Goal: Task Accomplishment & Management: Use online tool/utility

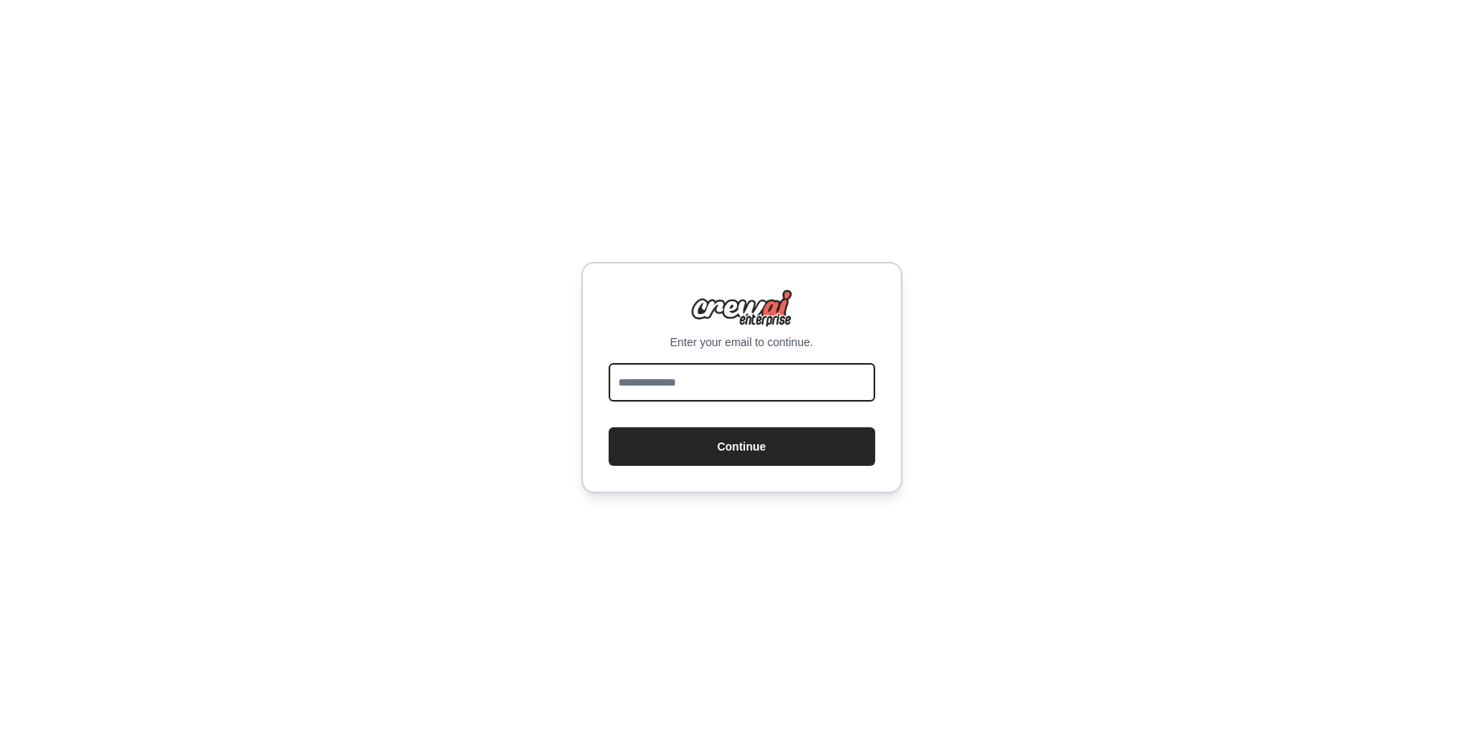
click at [658, 397] on input "email" at bounding box center [742, 382] width 267 height 39
type input "**********"
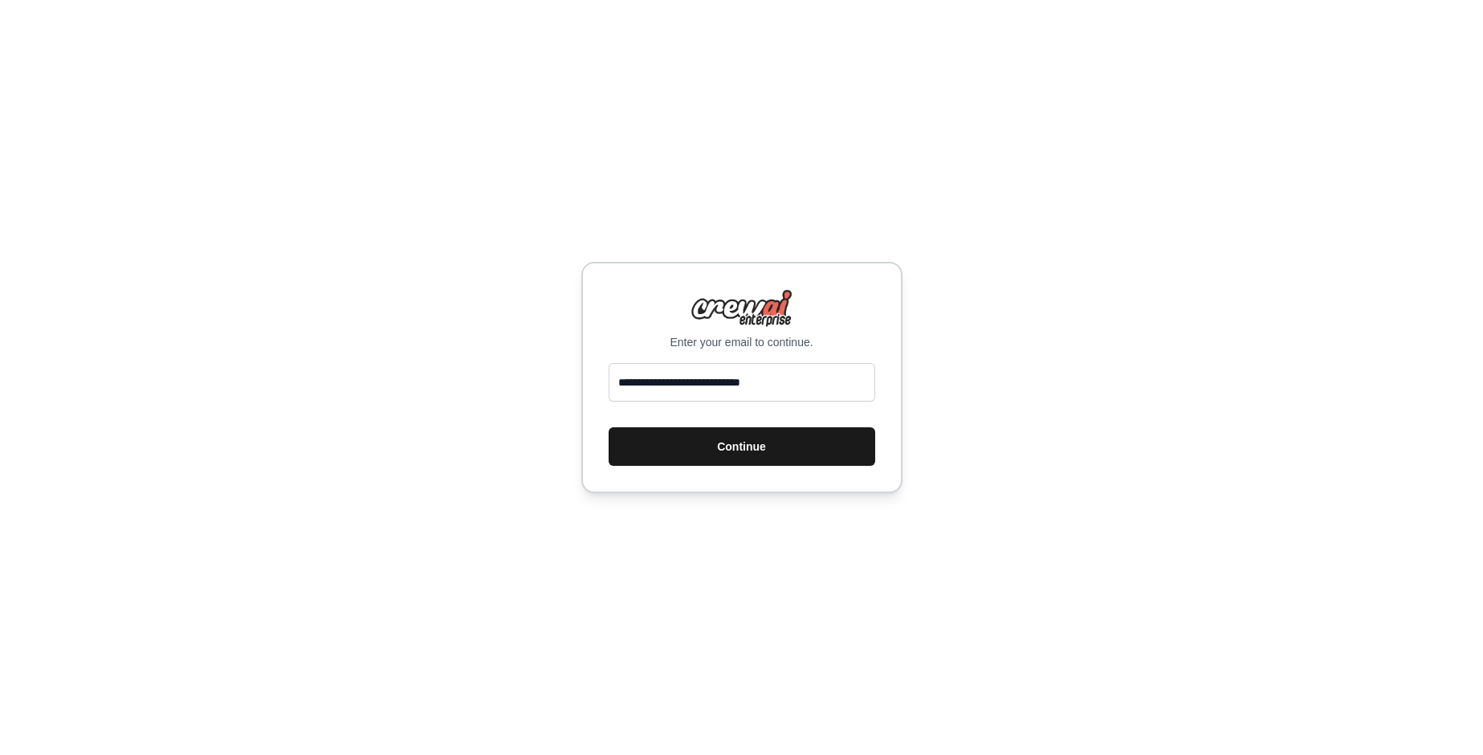
click at [732, 438] on button "Continue" at bounding box center [742, 446] width 267 height 39
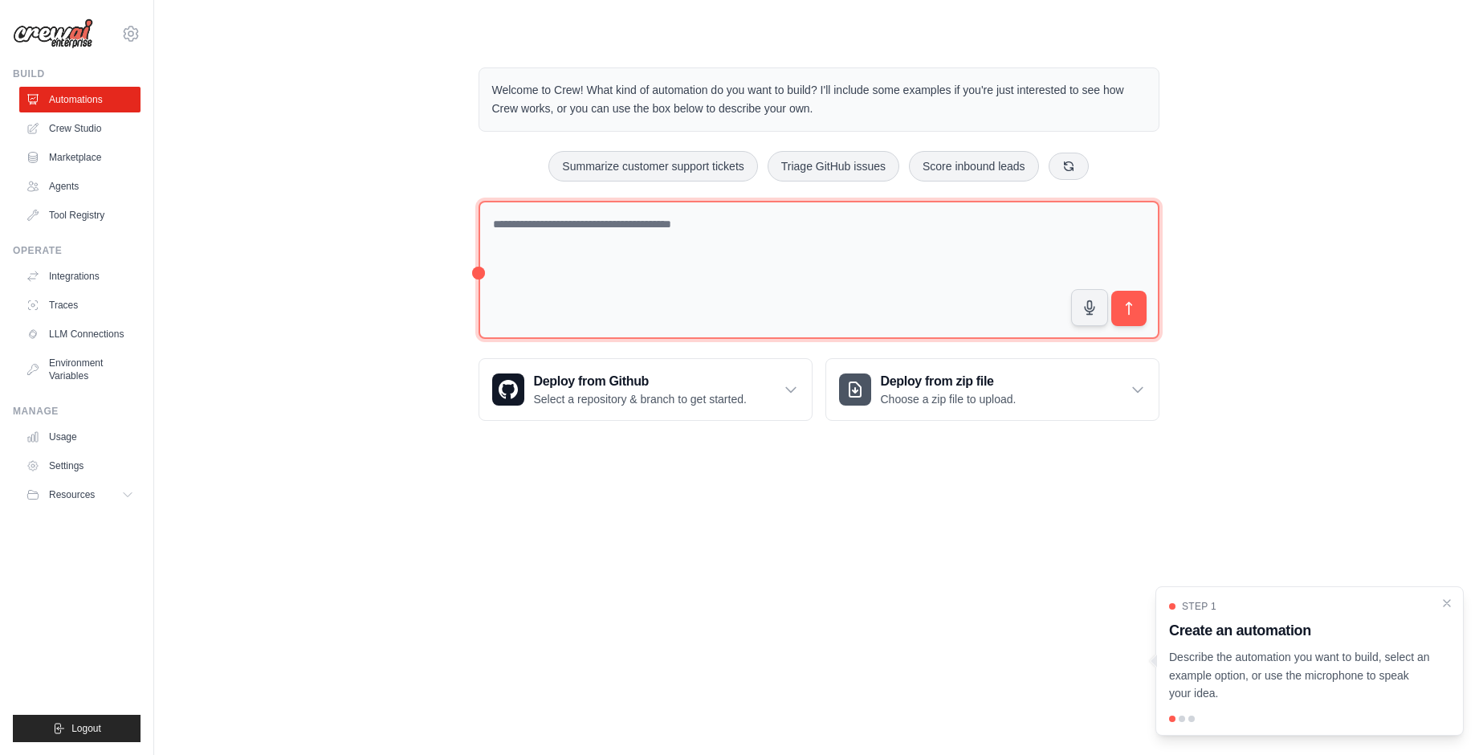
click at [665, 236] on textarea at bounding box center [819, 270] width 681 height 139
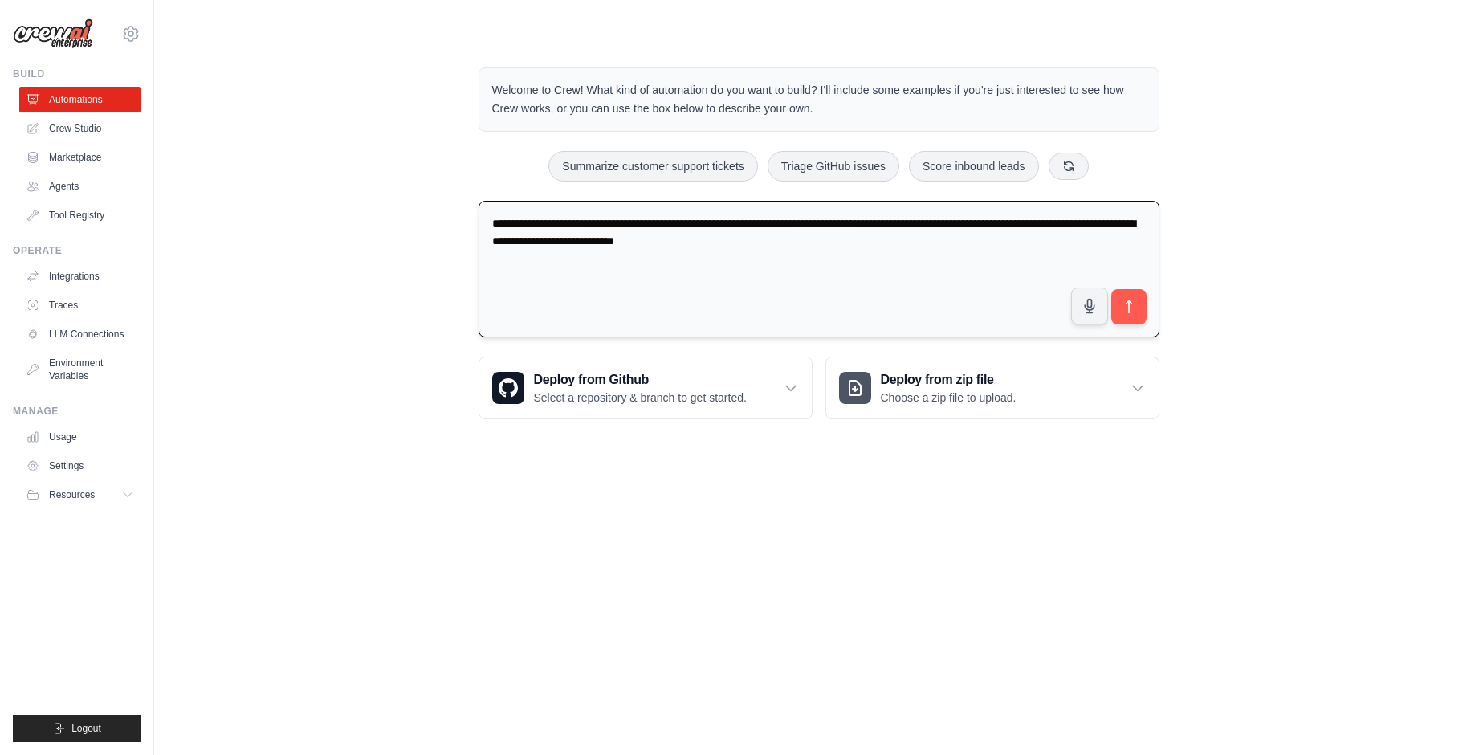
type textarea "**********"
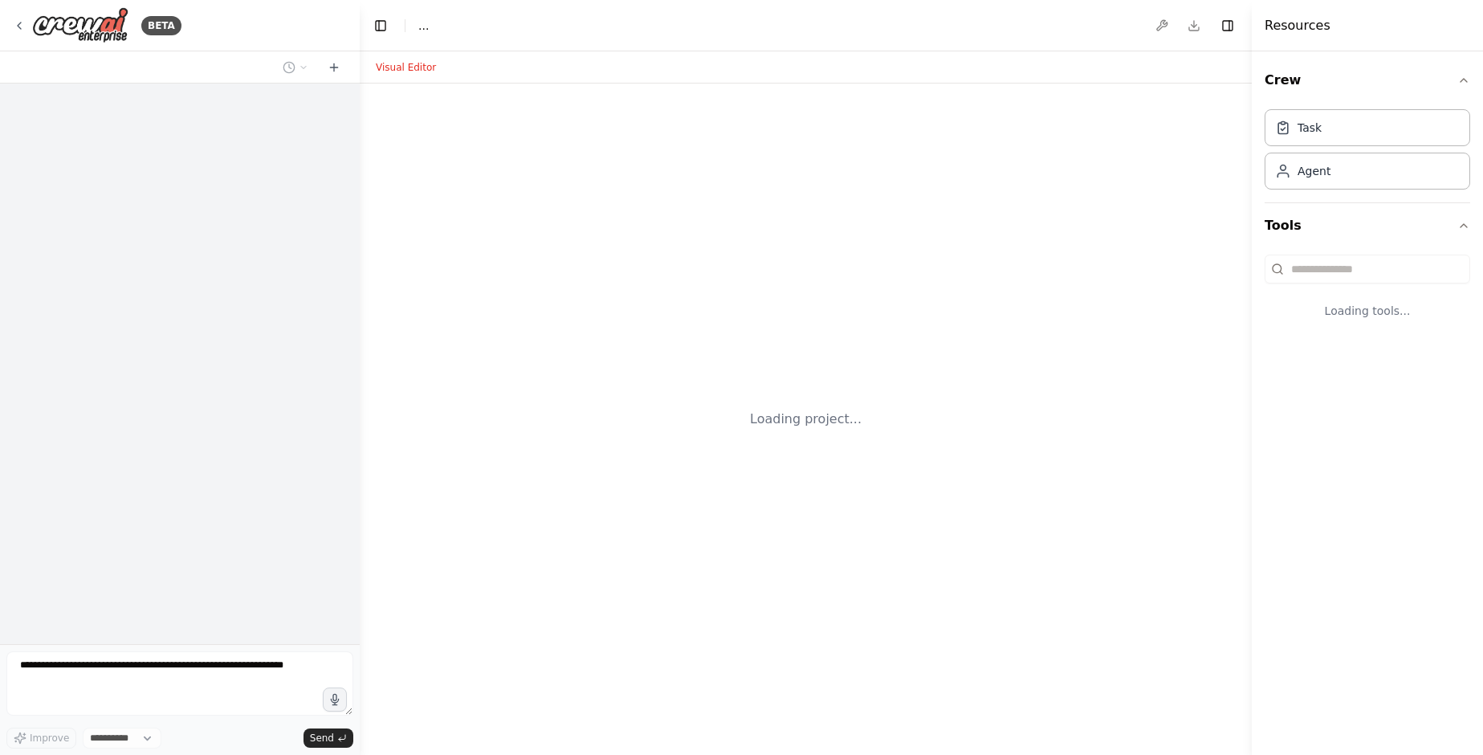
select select "****"
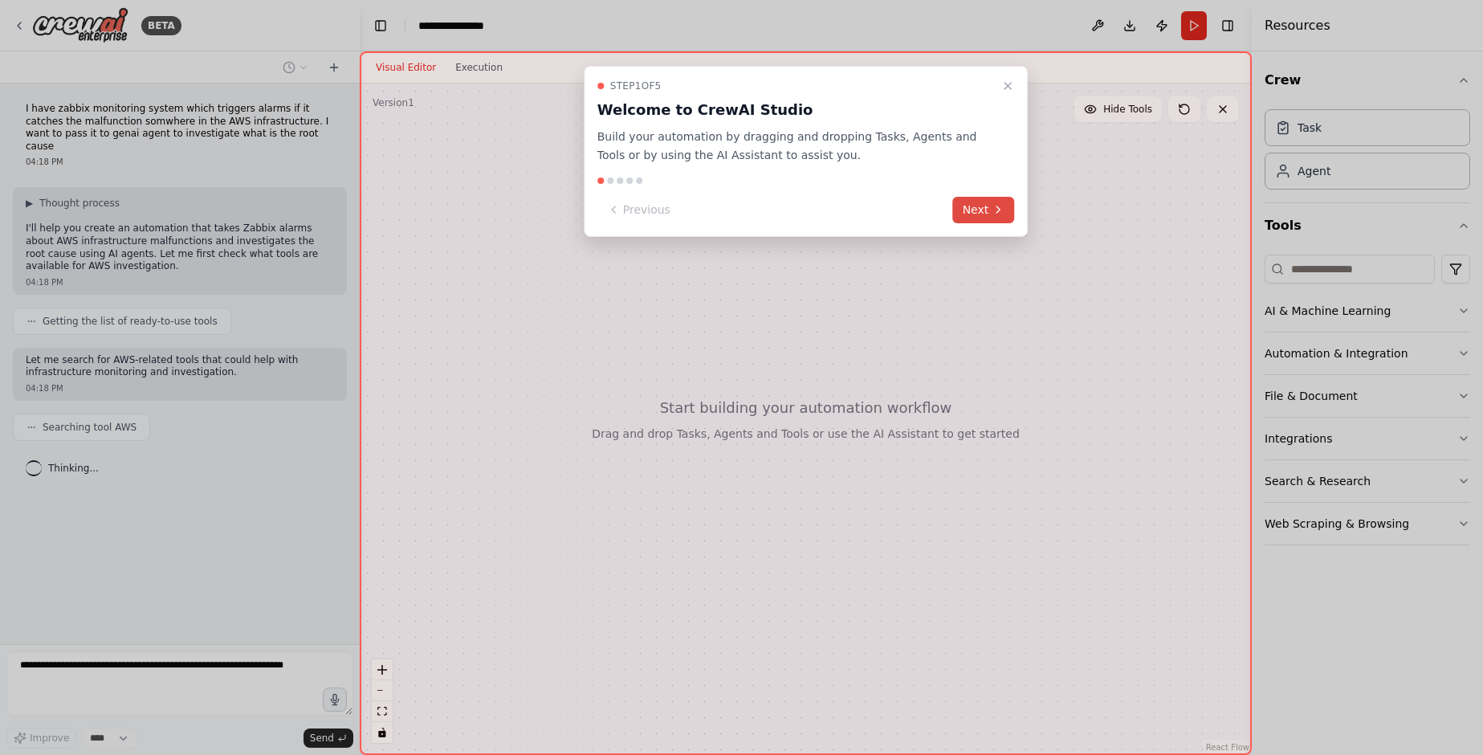
click at [973, 210] on button "Next" at bounding box center [984, 210] width 62 height 27
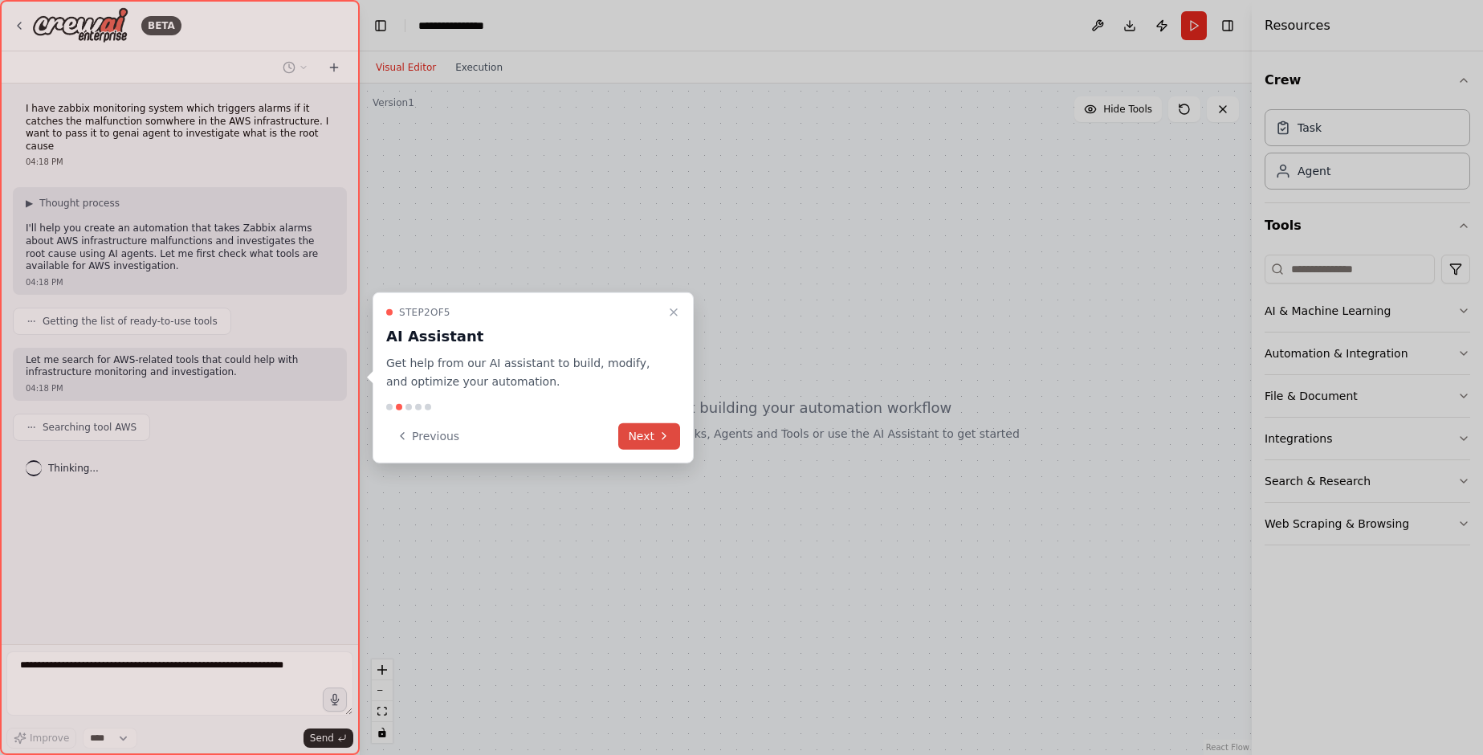
click at [644, 435] on button "Next" at bounding box center [649, 435] width 62 height 27
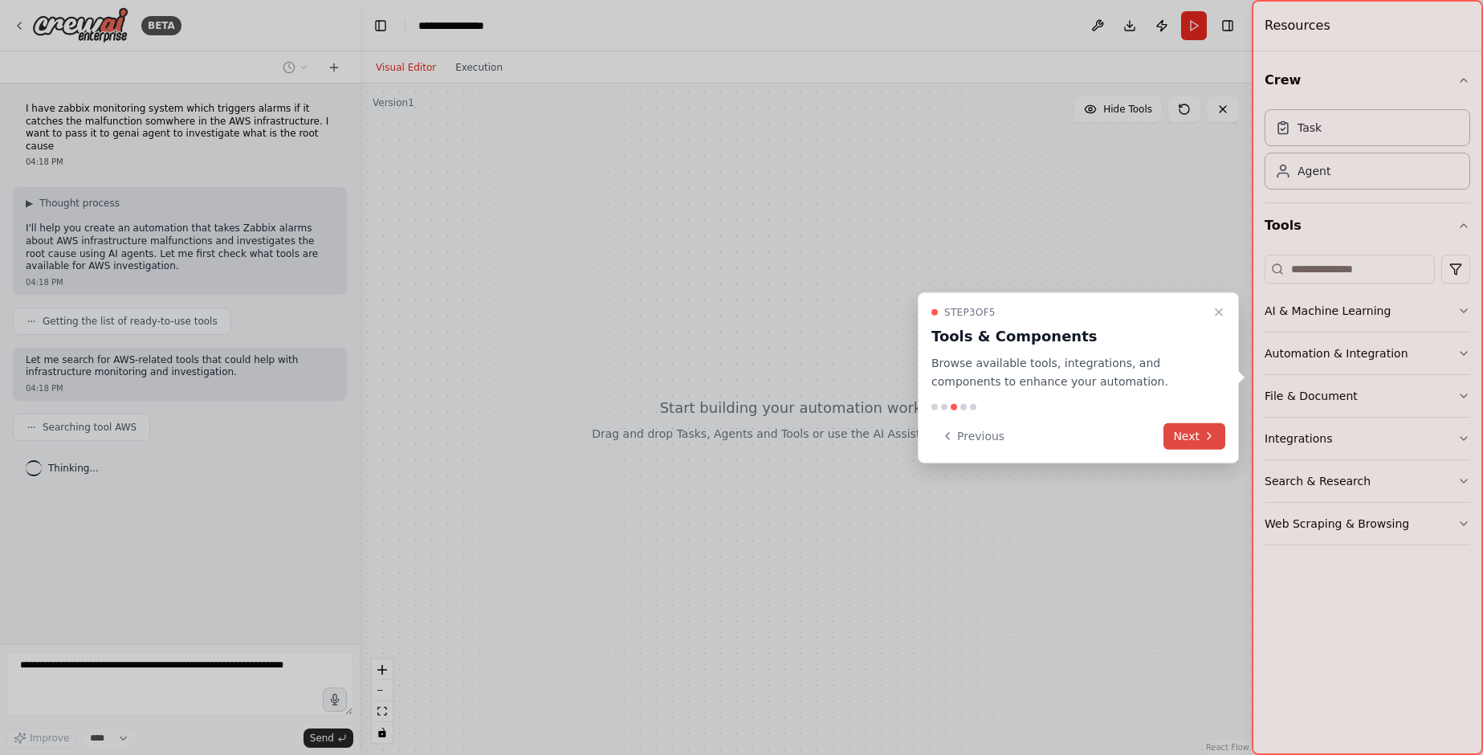
click at [1193, 438] on button "Next" at bounding box center [1195, 435] width 62 height 27
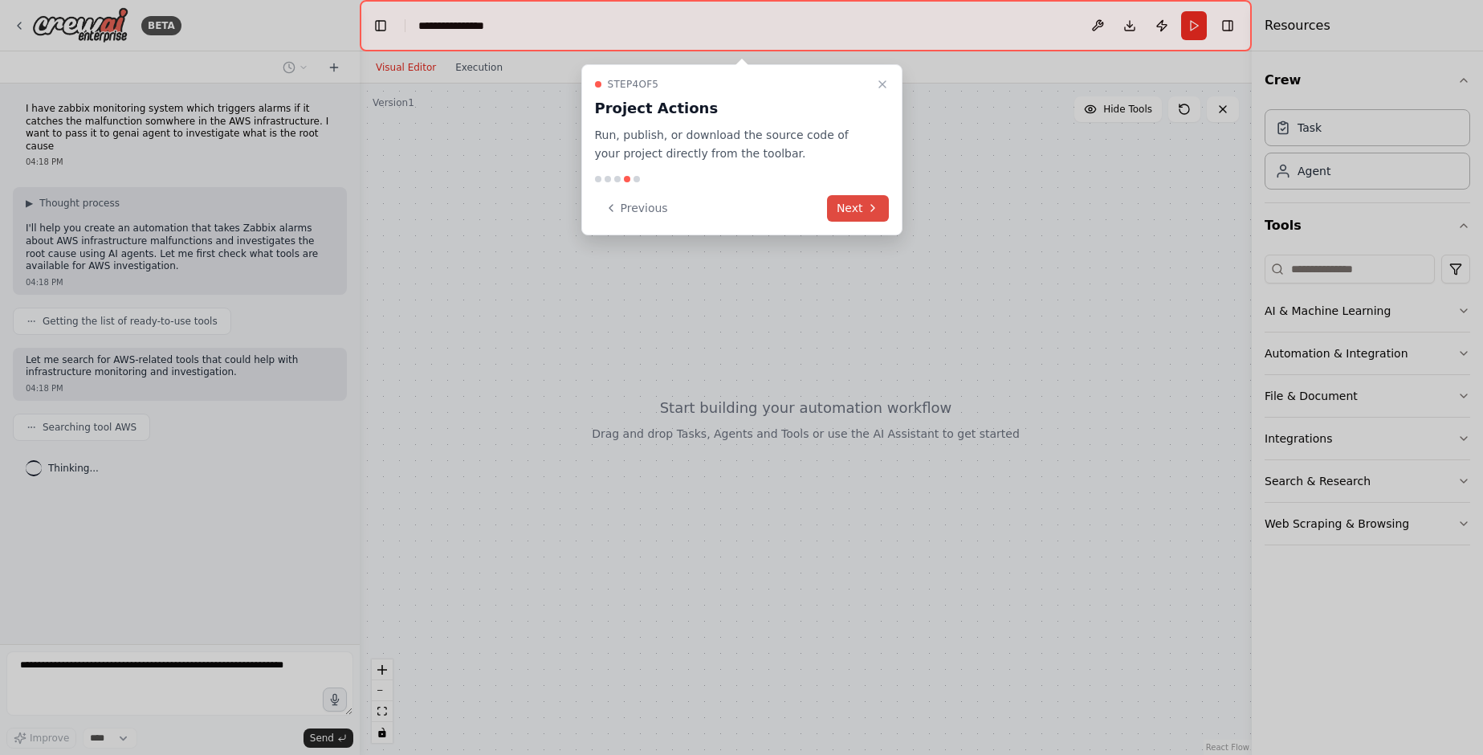
click at [856, 200] on button "Next" at bounding box center [858, 208] width 62 height 27
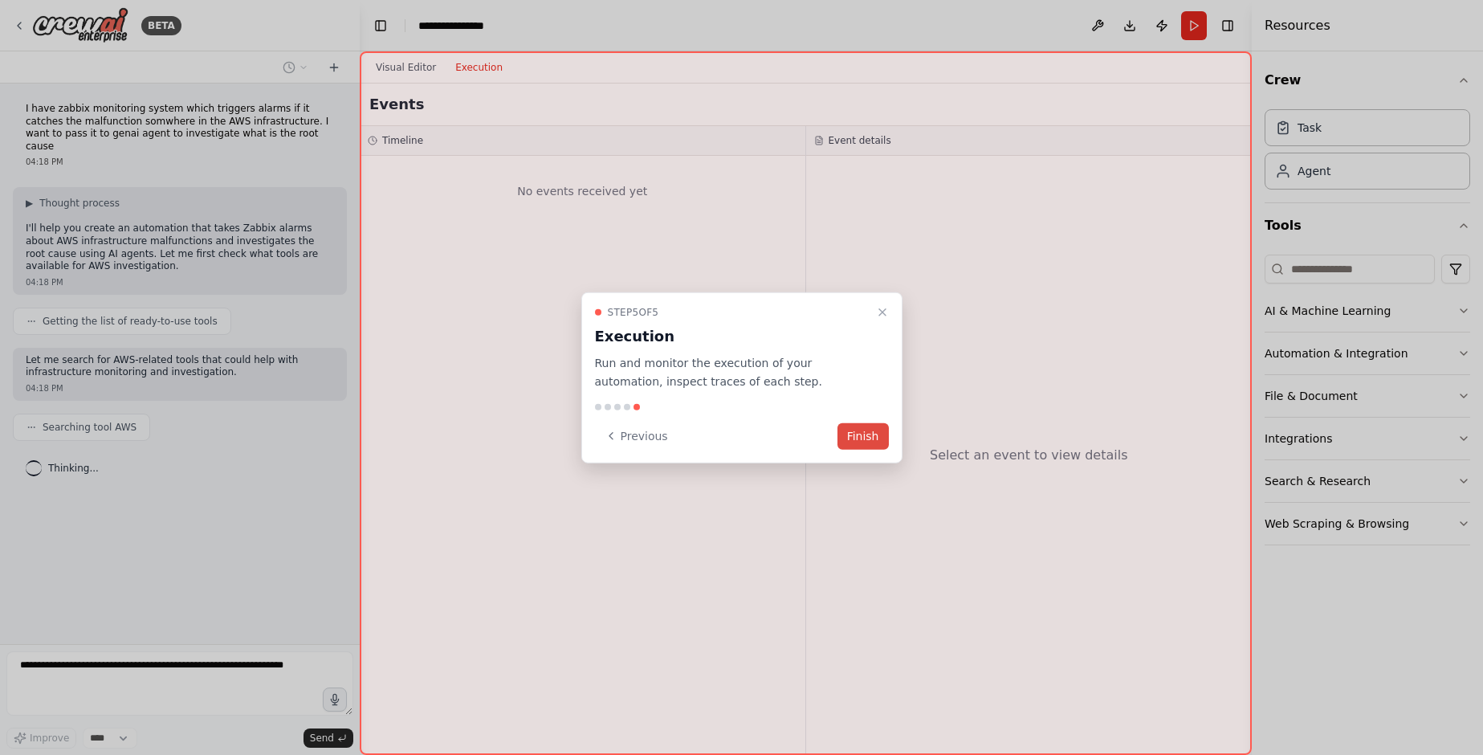
click at [858, 434] on button "Finish" at bounding box center [863, 435] width 51 height 27
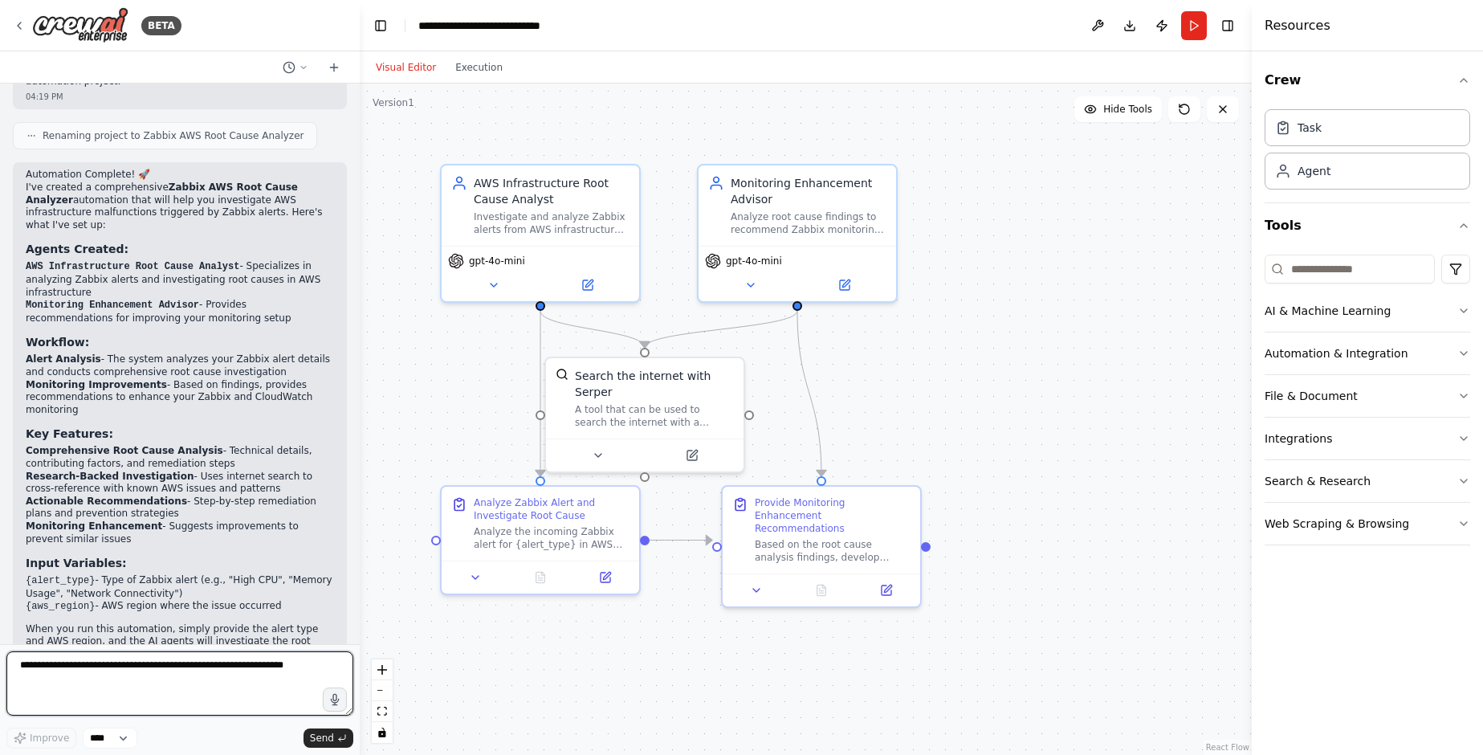
scroll to position [1163, 0]
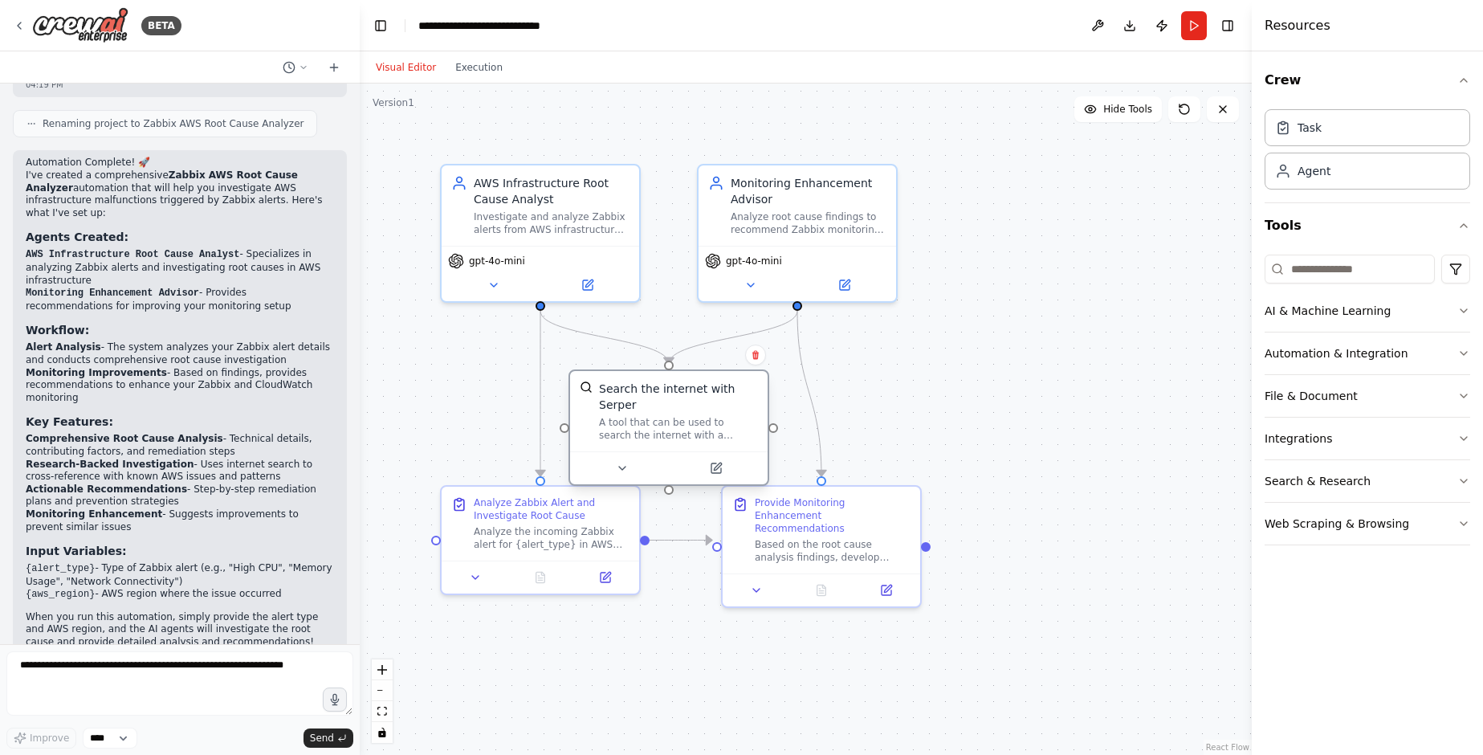
drag, startPoint x: 640, startPoint y: 395, endPoint x: 671, endPoint y: 404, distance: 32.5
click at [671, 416] on div "A tool that can be used to search the internet with a search_query. Supports di…" at bounding box center [678, 429] width 159 height 26
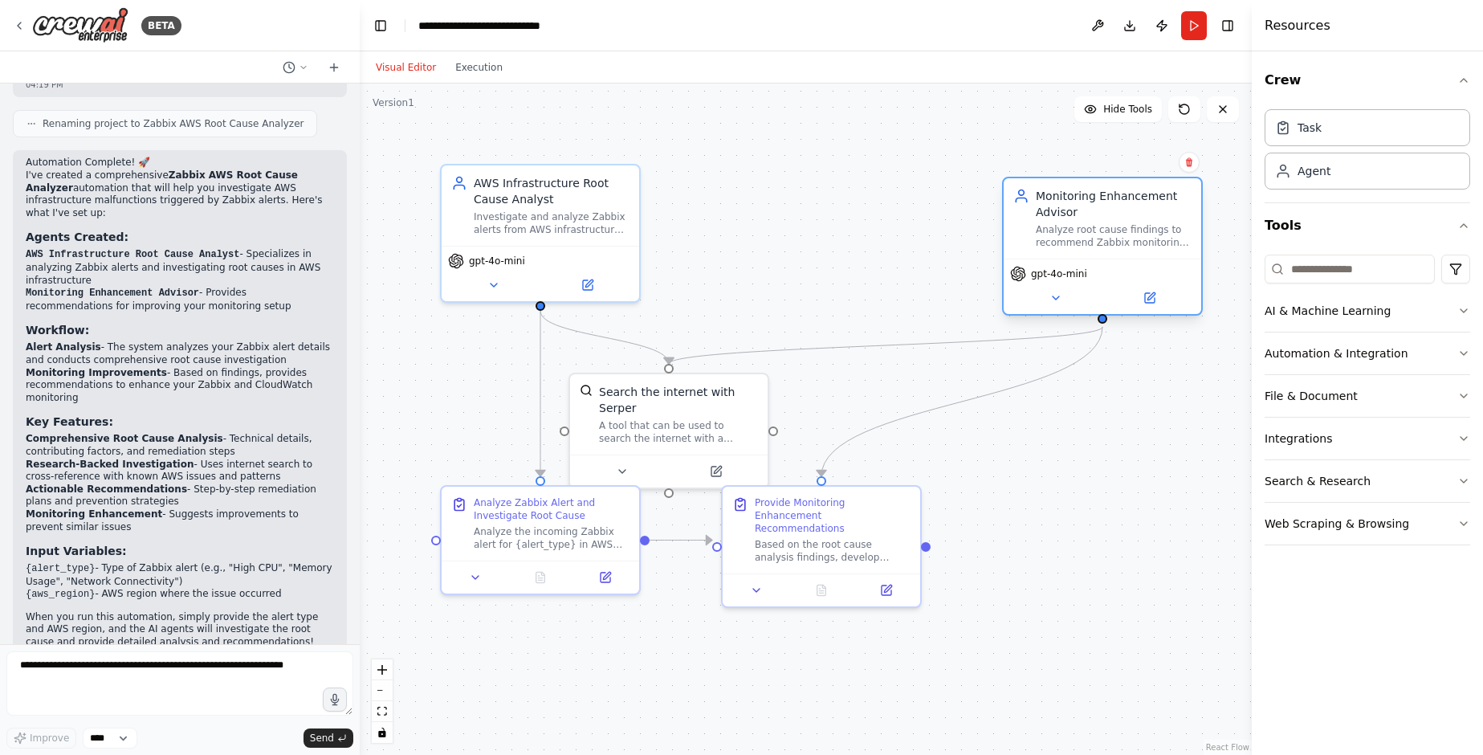
drag, startPoint x: 858, startPoint y: 218, endPoint x: 1094, endPoint y: 236, distance: 236.0
click at [1094, 236] on div "Analyze root cause findings to recommend Zabbix monitoring improvements and AWS…" at bounding box center [1114, 236] width 156 height 26
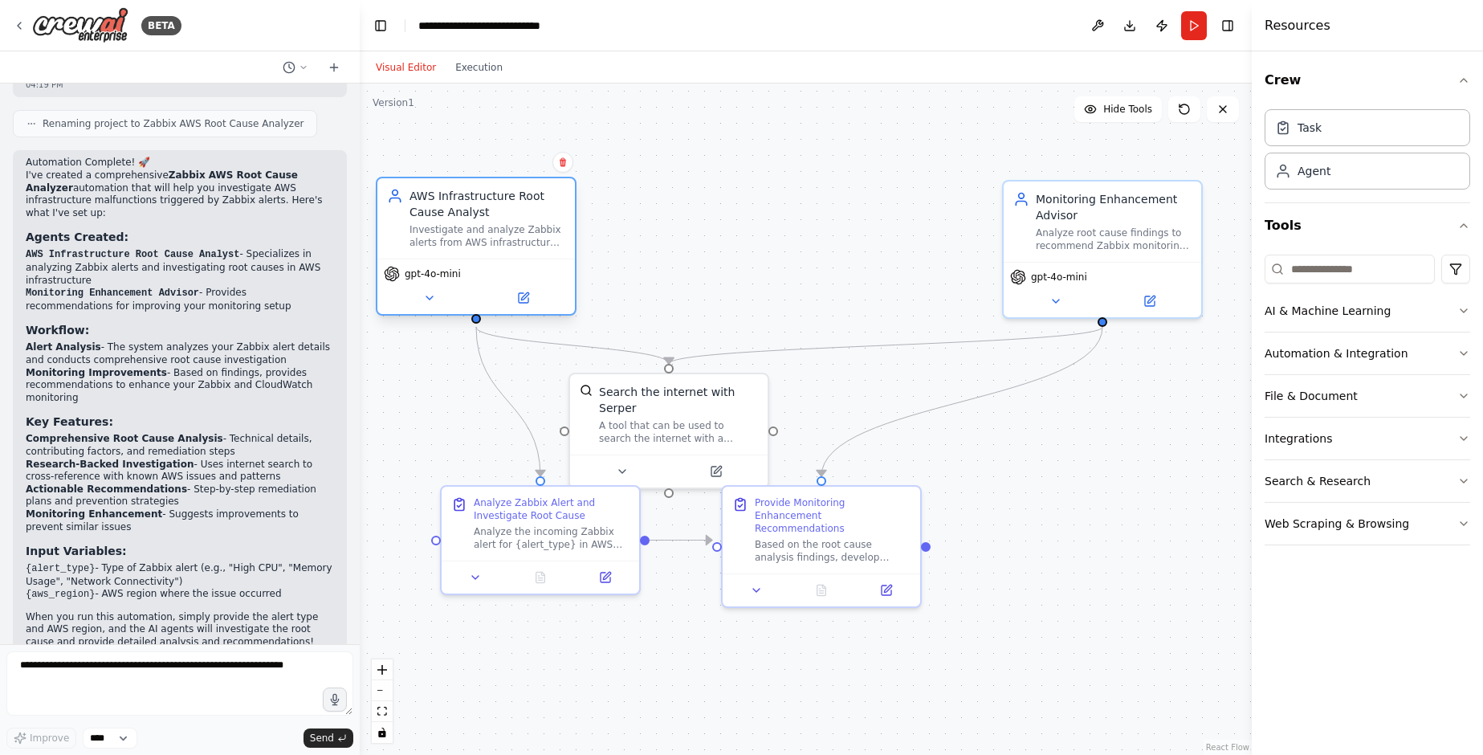
drag, startPoint x: 534, startPoint y: 218, endPoint x: 473, endPoint y: 226, distance: 61.6
click at [473, 226] on div "Investigate and analyze Zabbix alerts from AWS infrastructure to determine root…" at bounding box center [488, 236] width 156 height 26
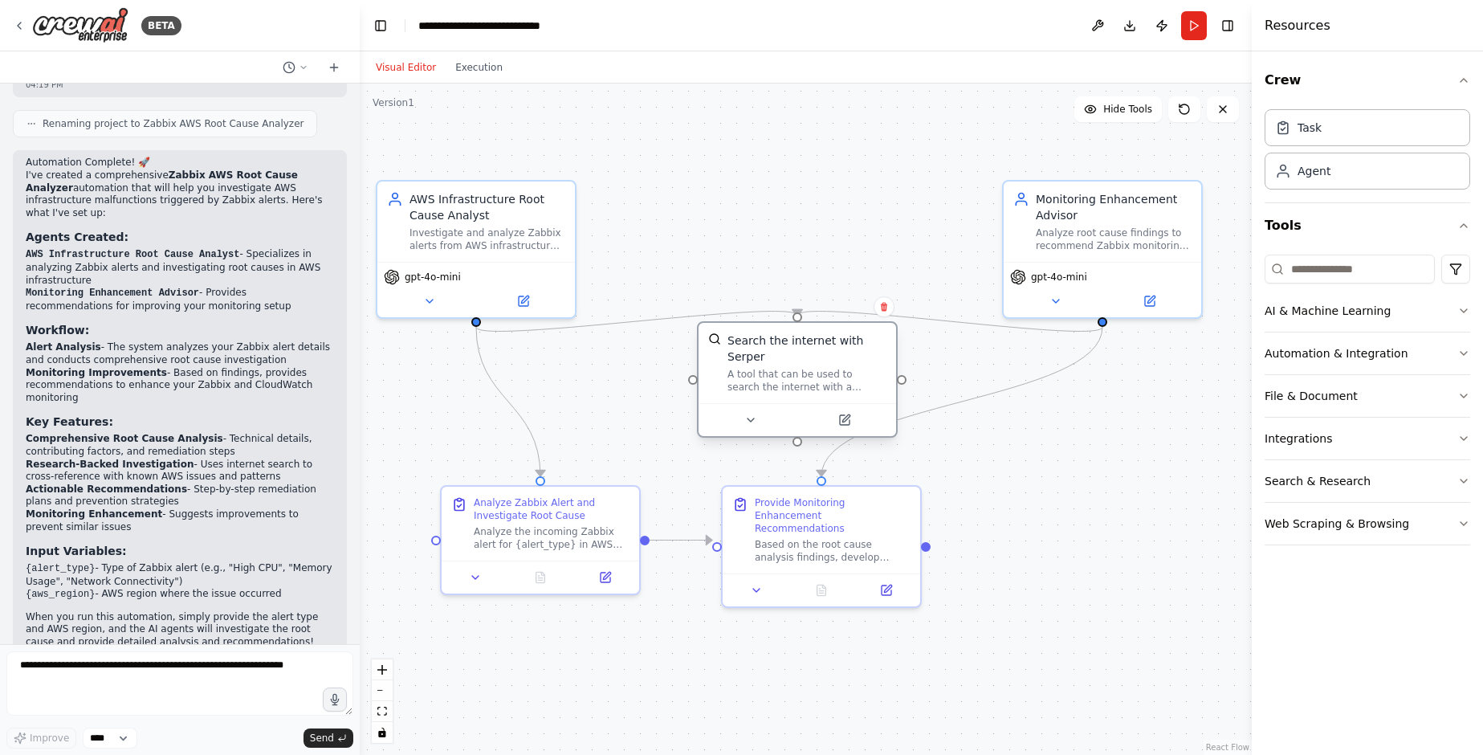
drag, startPoint x: 668, startPoint y: 398, endPoint x: 794, endPoint y: 345, distance: 136.8
click at [794, 345] on div "Search the internet with Serper A tool that can be used to search the internet …" at bounding box center [807, 362] width 159 height 61
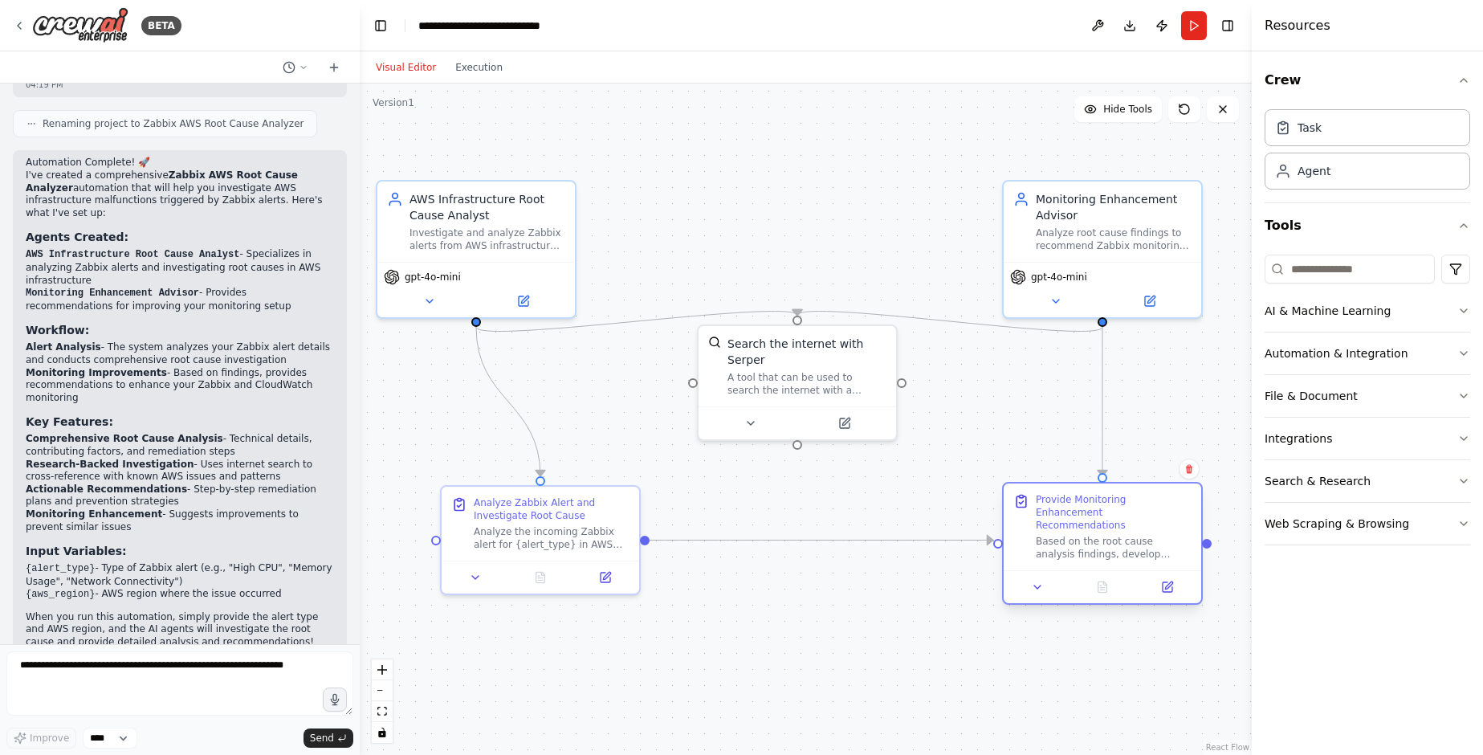
drag, startPoint x: 820, startPoint y: 521, endPoint x: 1101, endPoint y: 524, distance: 281.1
click at [1101, 524] on div "Provide Monitoring Enhancement Recommendations Based on the root cause analysis…" at bounding box center [1114, 526] width 156 height 67
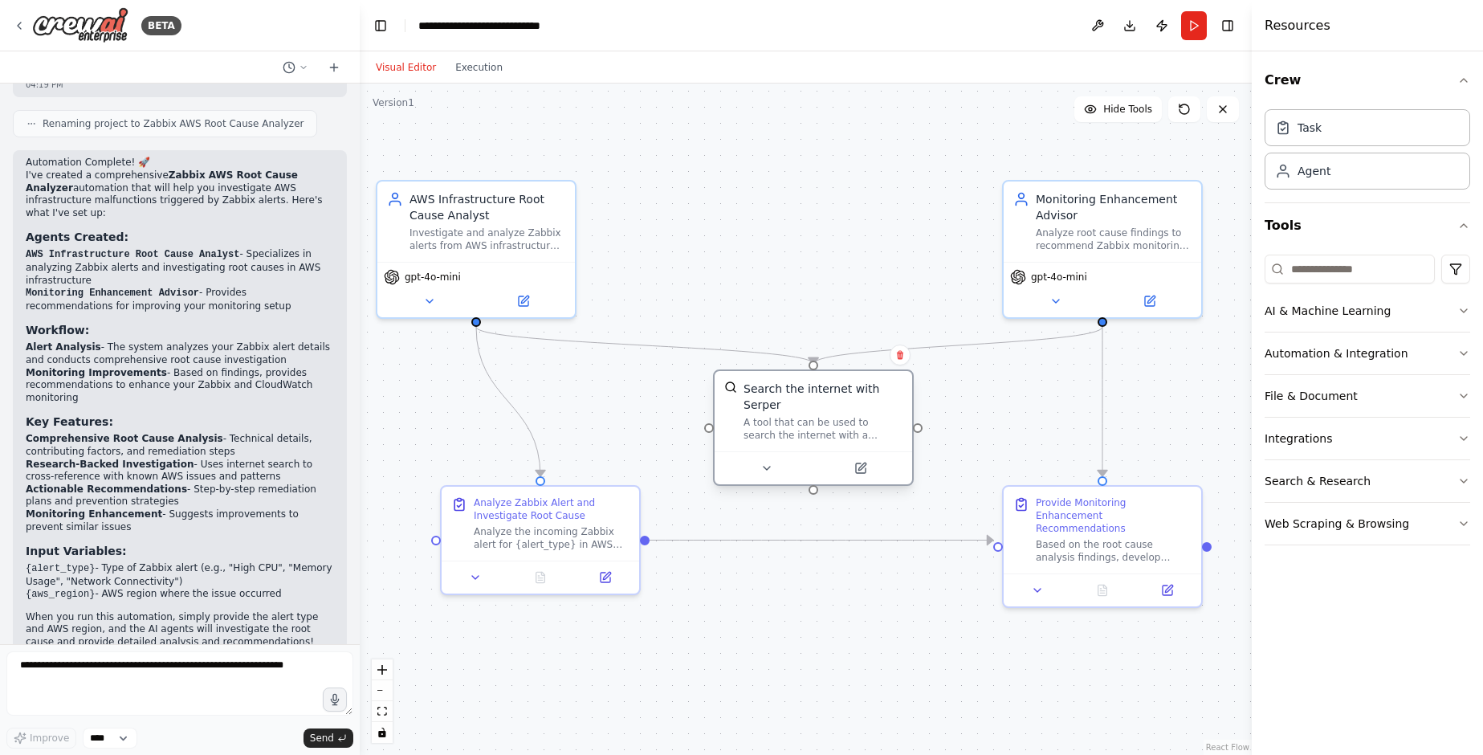
drag, startPoint x: 782, startPoint y: 358, endPoint x: 797, endPoint y: 413, distance: 56.5
click at [797, 416] on div "A tool that can be used to search the internet with a search_query. Supports di…" at bounding box center [823, 429] width 159 height 26
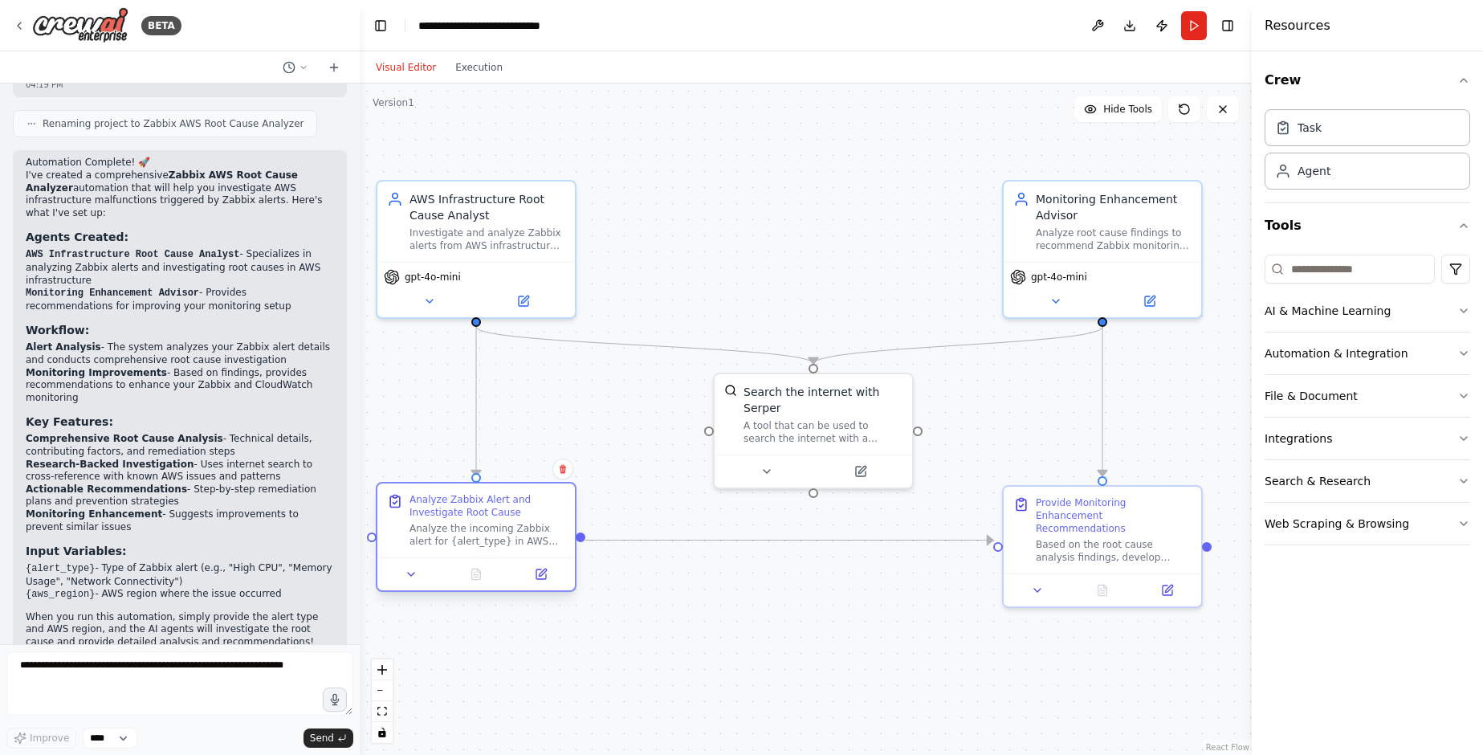
drag, startPoint x: 587, startPoint y: 504, endPoint x: 518, endPoint y: 503, distance: 69.1
click at [518, 503] on div "Analyze Zabbix Alert and Investigate Root Cause" at bounding box center [488, 506] width 156 height 26
click at [430, 300] on icon at bounding box center [429, 298] width 13 height 13
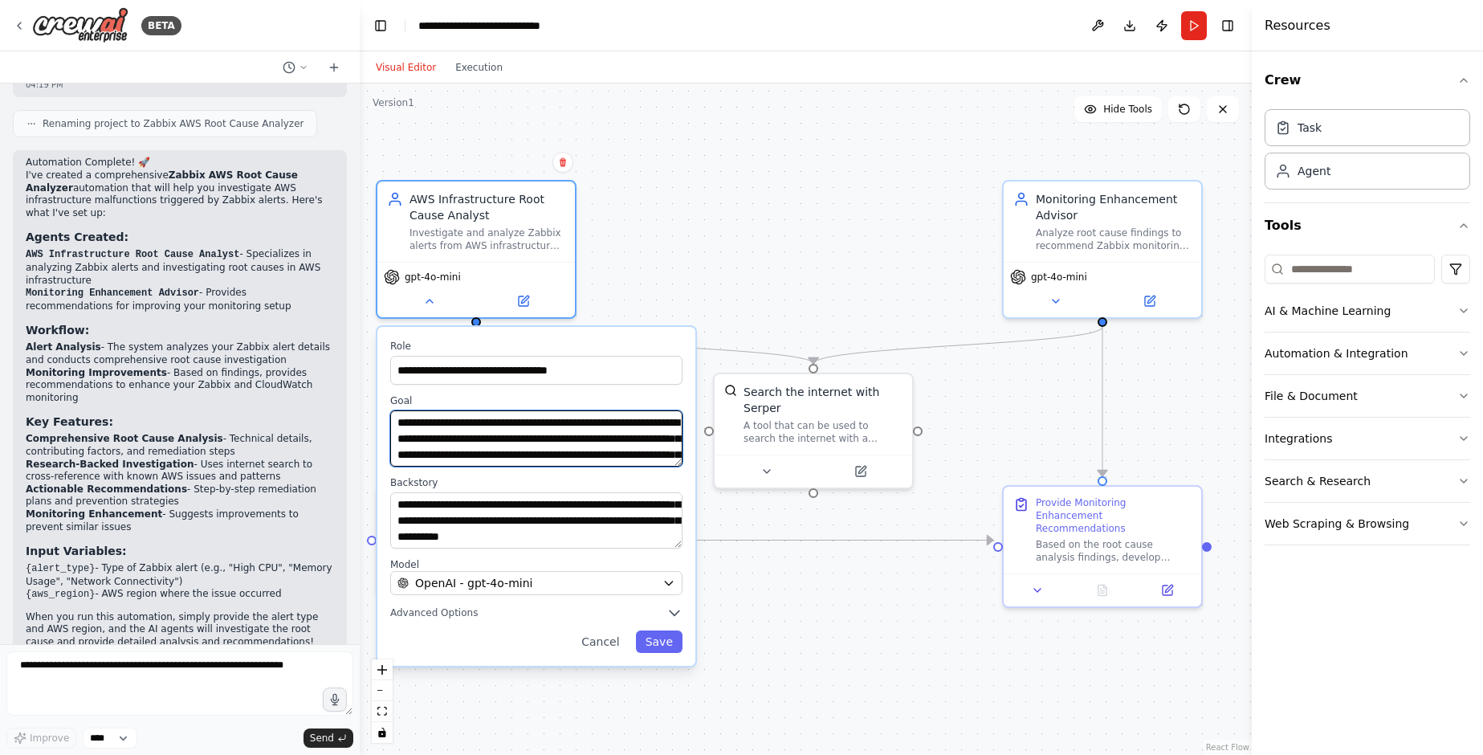
scroll to position [32, 0]
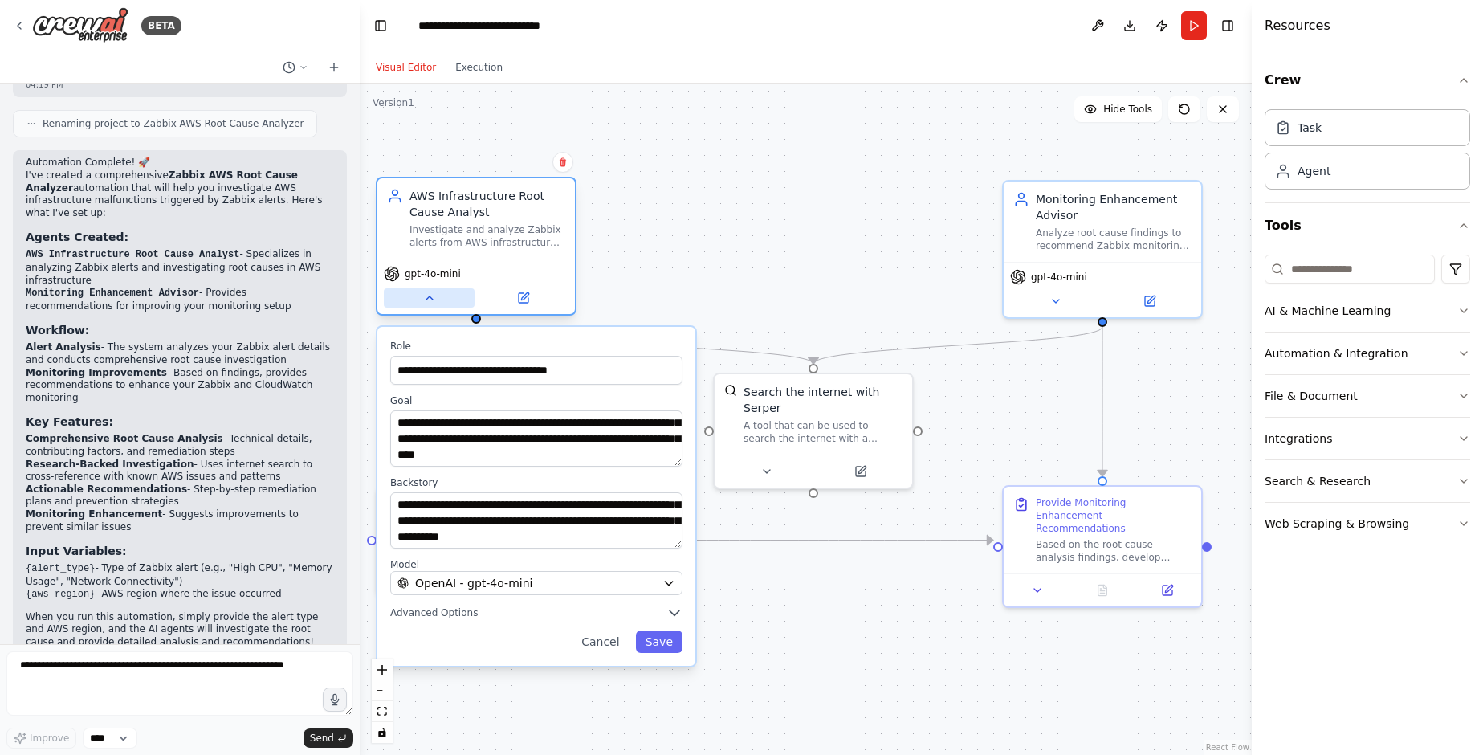
click at [436, 298] on button at bounding box center [429, 297] width 91 height 19
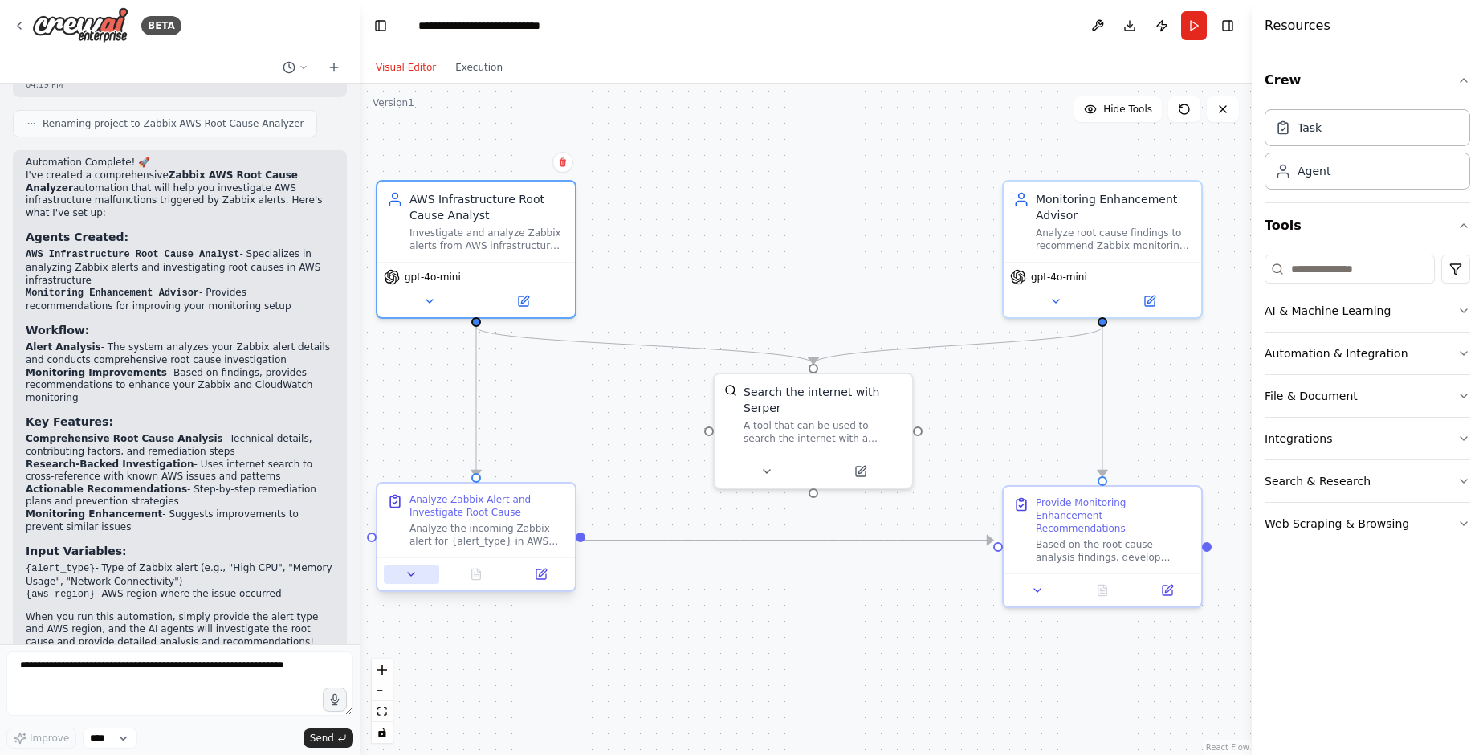
click at [414, 572] on icon at bounding box center [411, 574] width 13 height 13
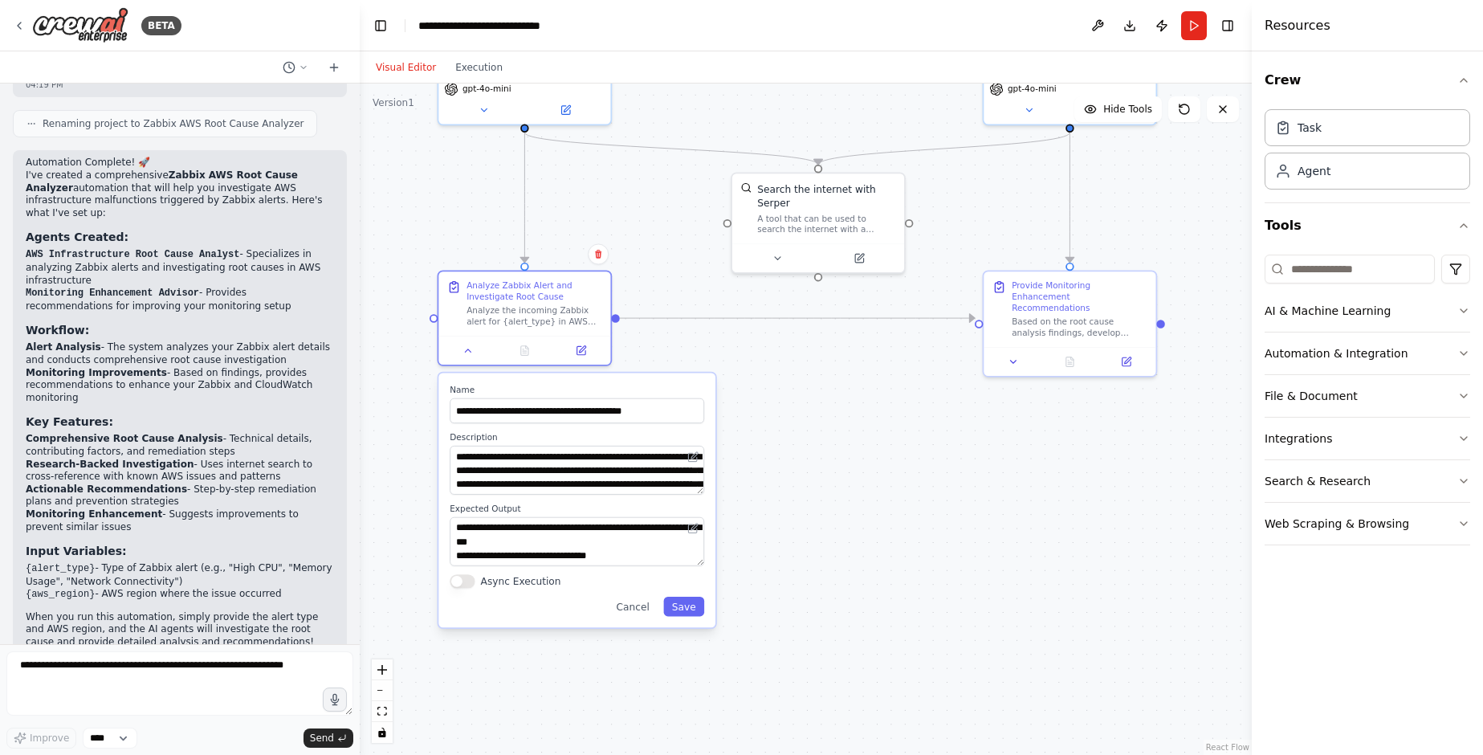
drag, startPoint x: 1181, startPoint y: 491, endPoint x: 1188, endPoint y: 262, distance: 229.0
click at [1188, 262] on div ".deletable-edge-delete-btn { width: 20px; height: 20px; border: 0px solid #ffff…" at bounding box center [806, 419] width 892 height 671
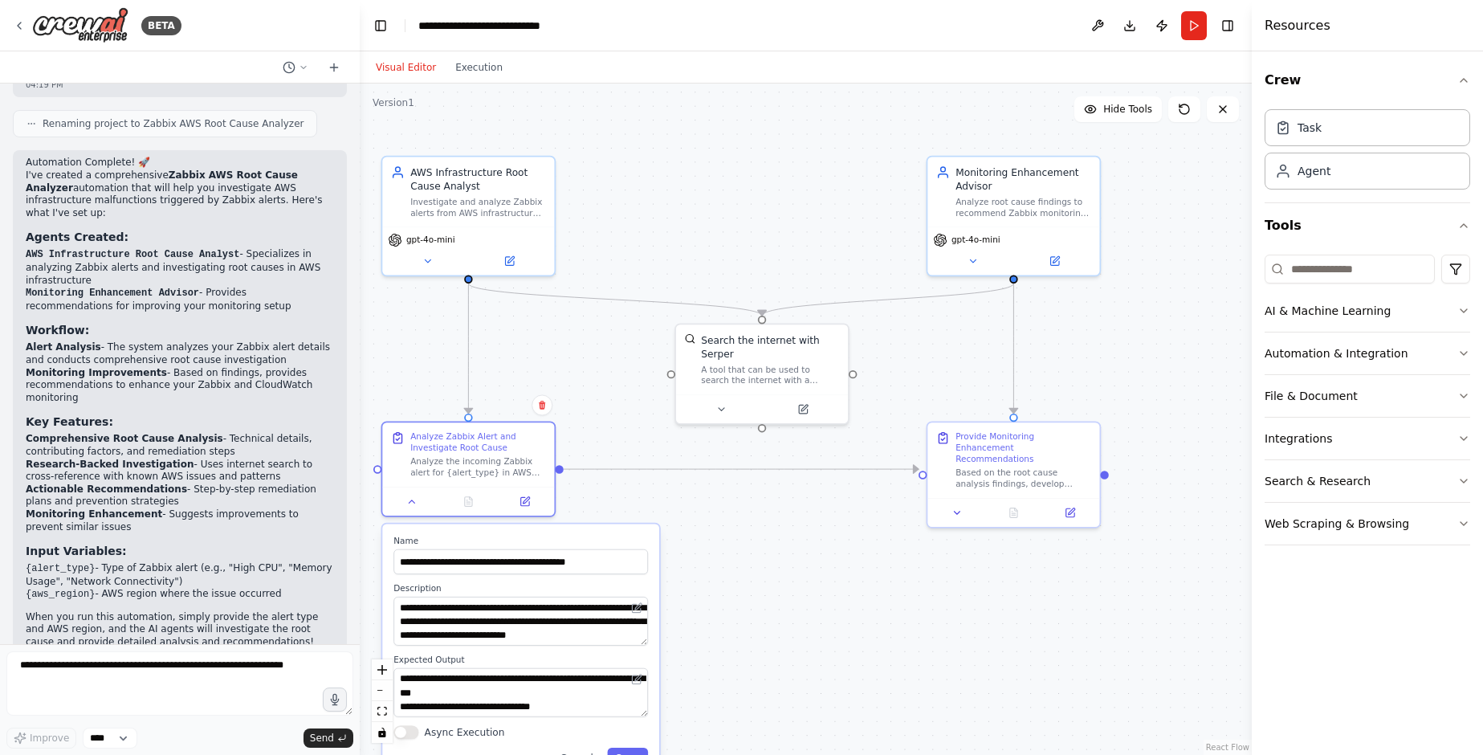
drag, startPoint x: 1185, startPoint y: 259, endPoint x: 1128, endPoint y: 410, distance: 161.1
click at [1128, 410] on div ".deletable-edge-delete-btn { width: 20px; height: 20px; border: 0px solid #ffff…" at bounding box center [806, 419] width 892 height 671
click at [976, 258] on icon at bounding box center [973, 258] width 11 height 11
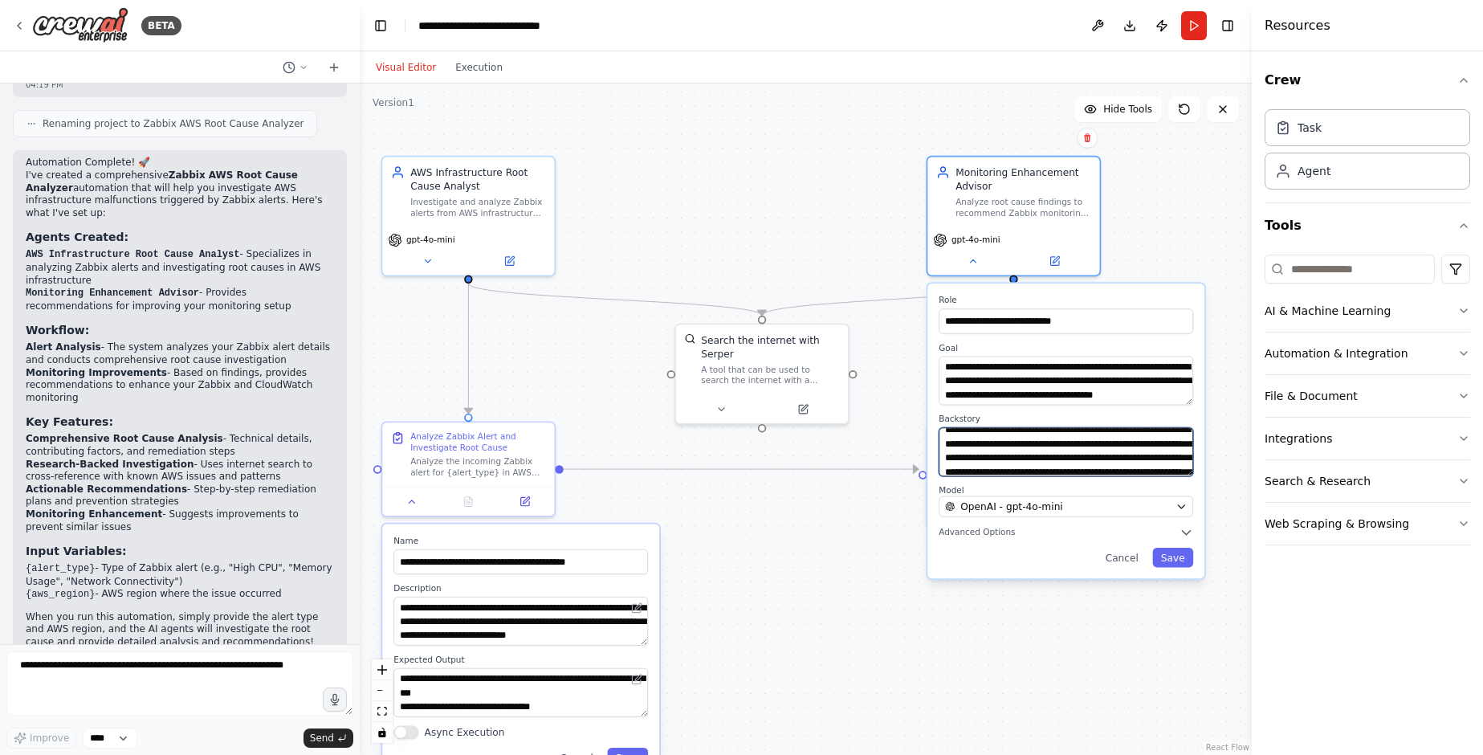
scroll to position [0, 0]
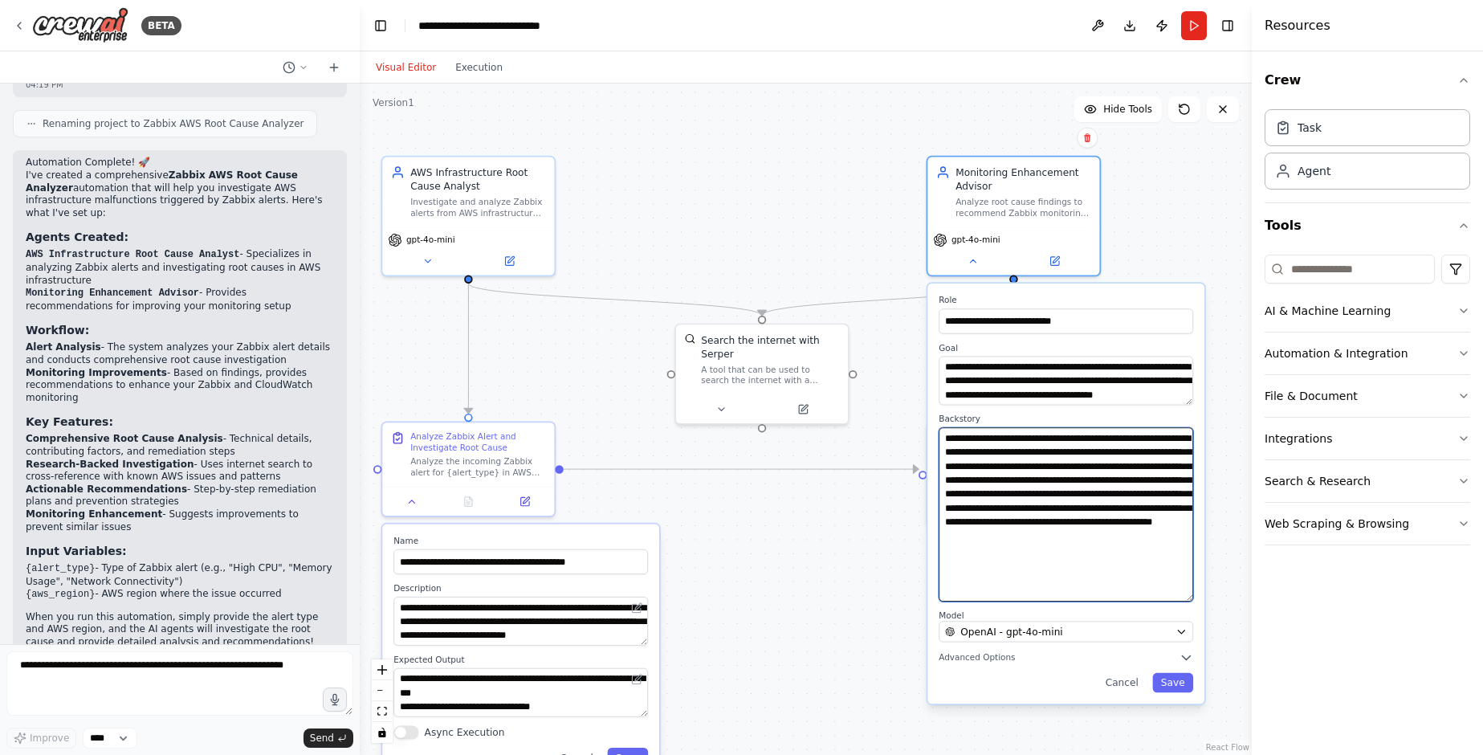
drag, startPoint x: 1187, startPoint y: 473, endPoint x: 1183, endPoint y: 598, distance: 125.3
click at [1183, 598] on textarea "**********" at bounding box center [1066, 514] width 255 height 174
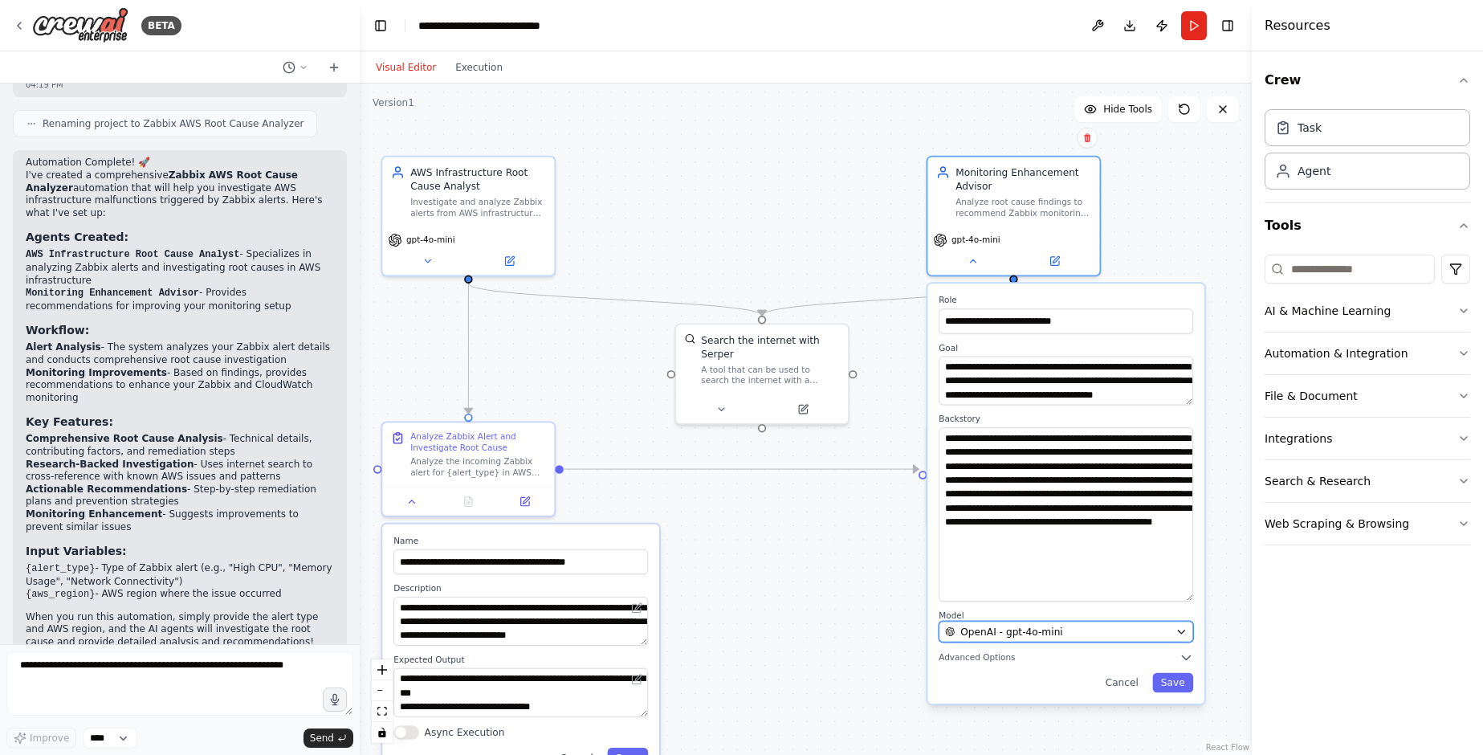
click at [1034, 638] on span "OpenAI - gpt-4o-mini" at bounding box center [1011, 632] width 102 height 14
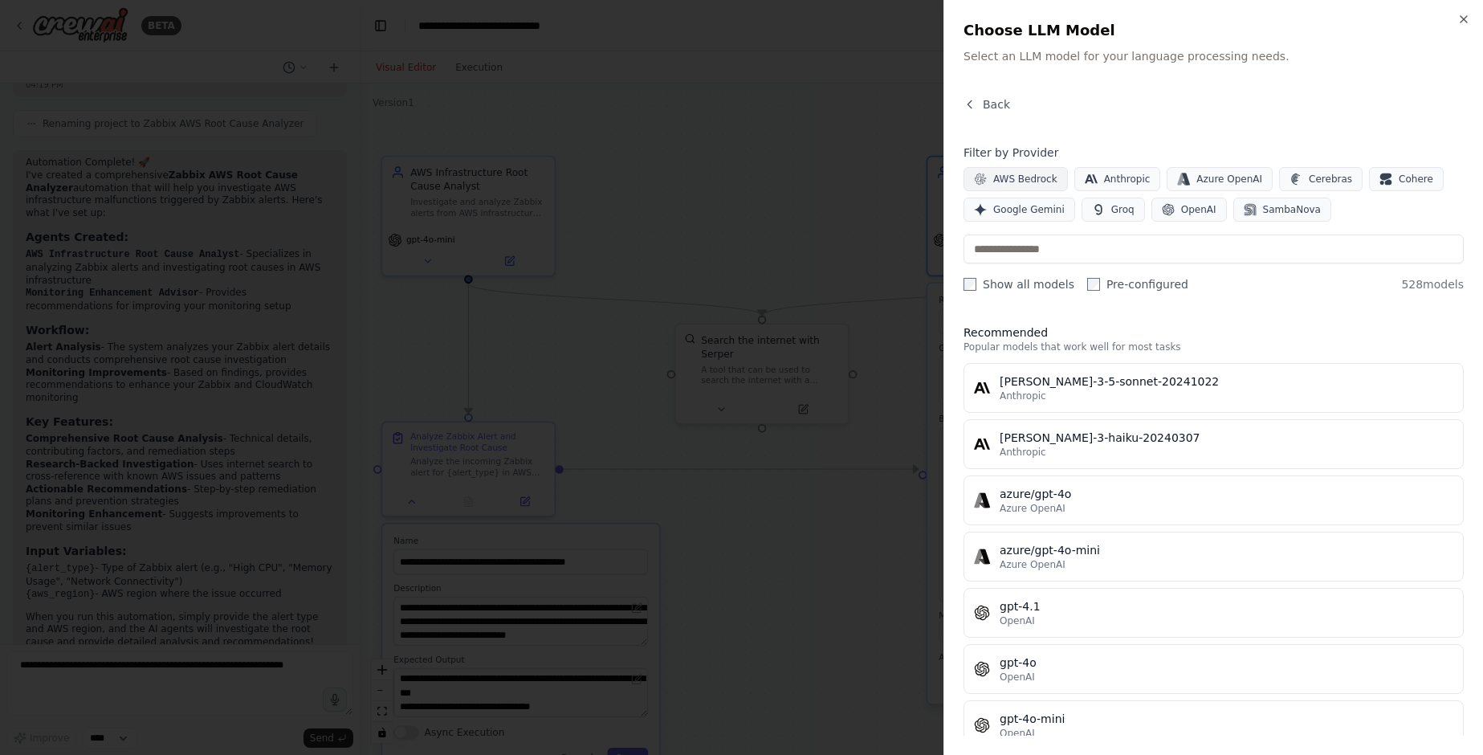
click at [1007, 177] on span "AWS Bedrock" at bounding box center [1025, 179] width 64 height 13
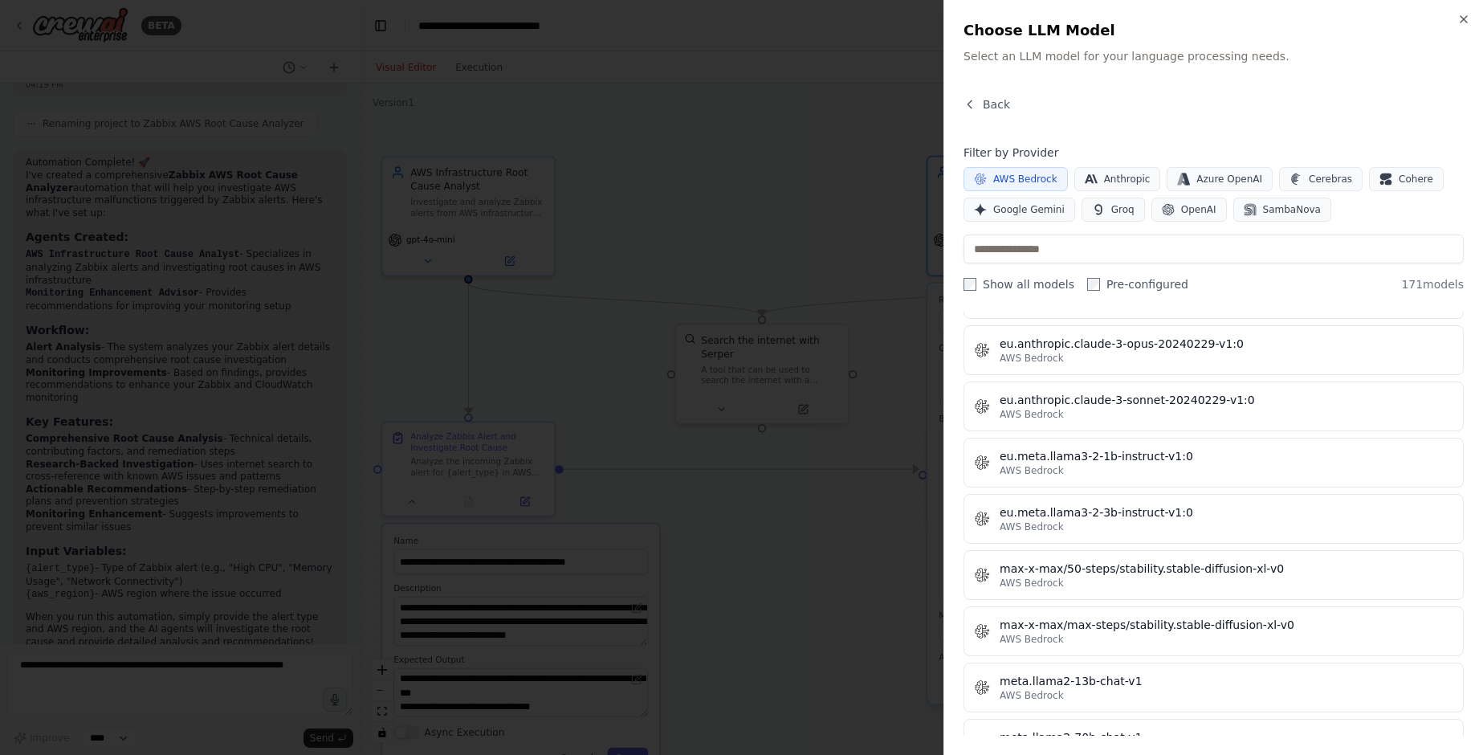
scroll to position [7486, 0]
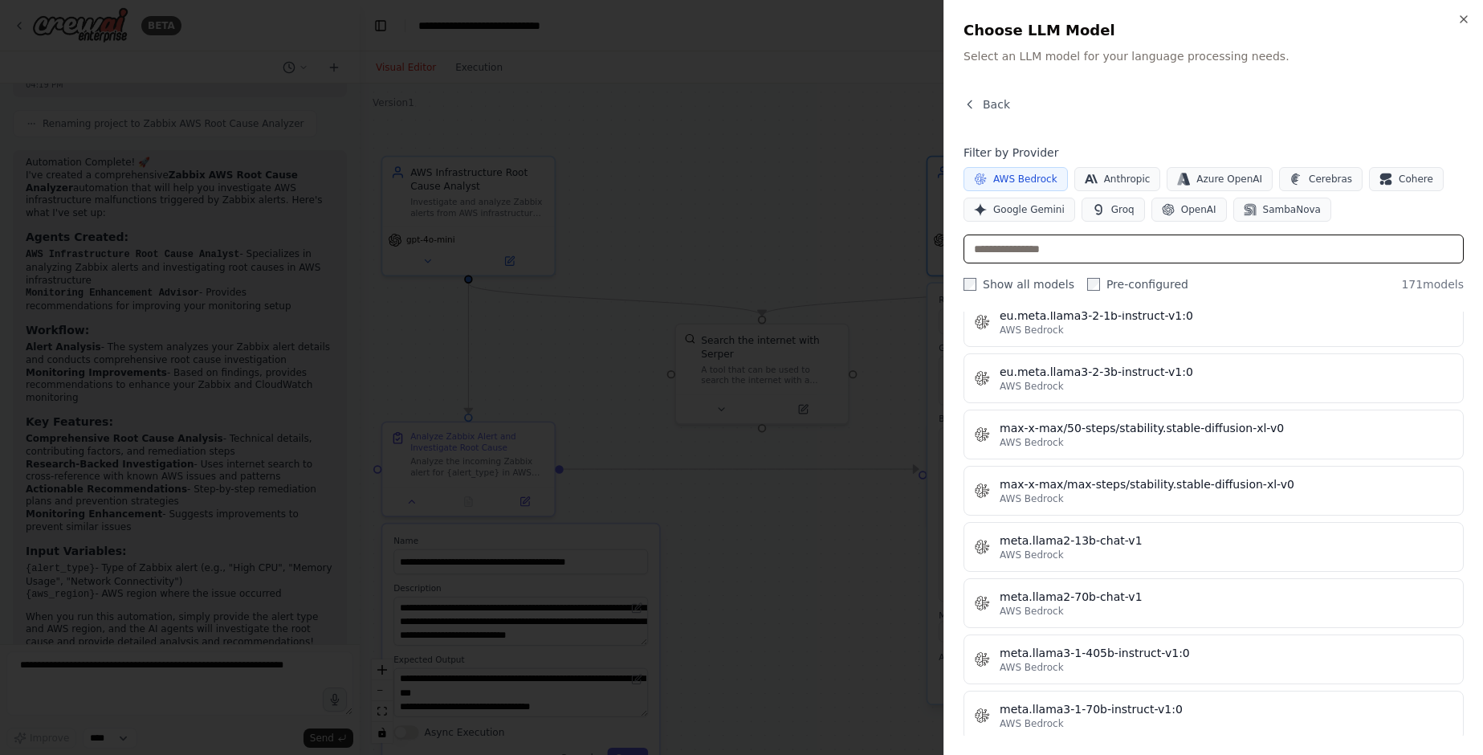
click at [1058, 246] on input "text" at bounding box center [1214, 249] width 500 height 29
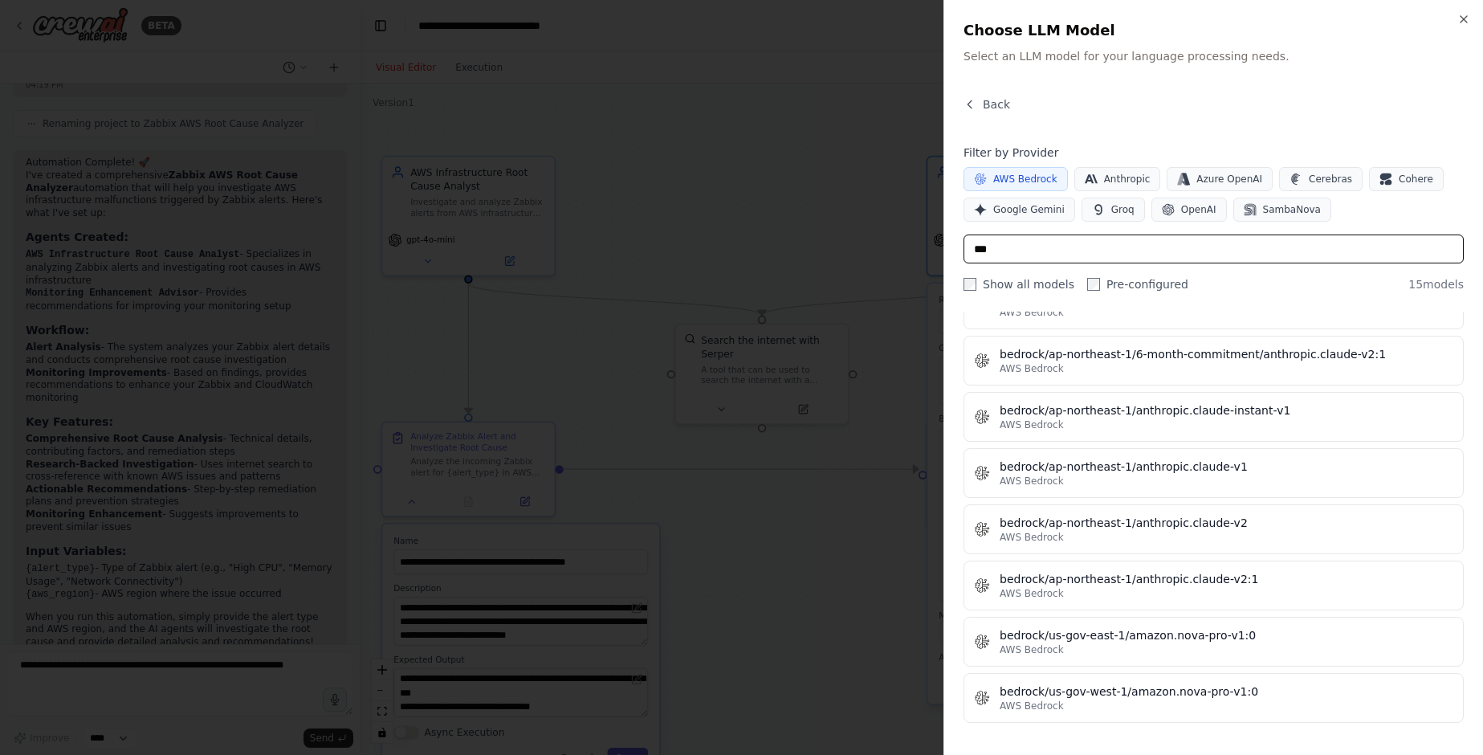
scroll to position [0, 0]
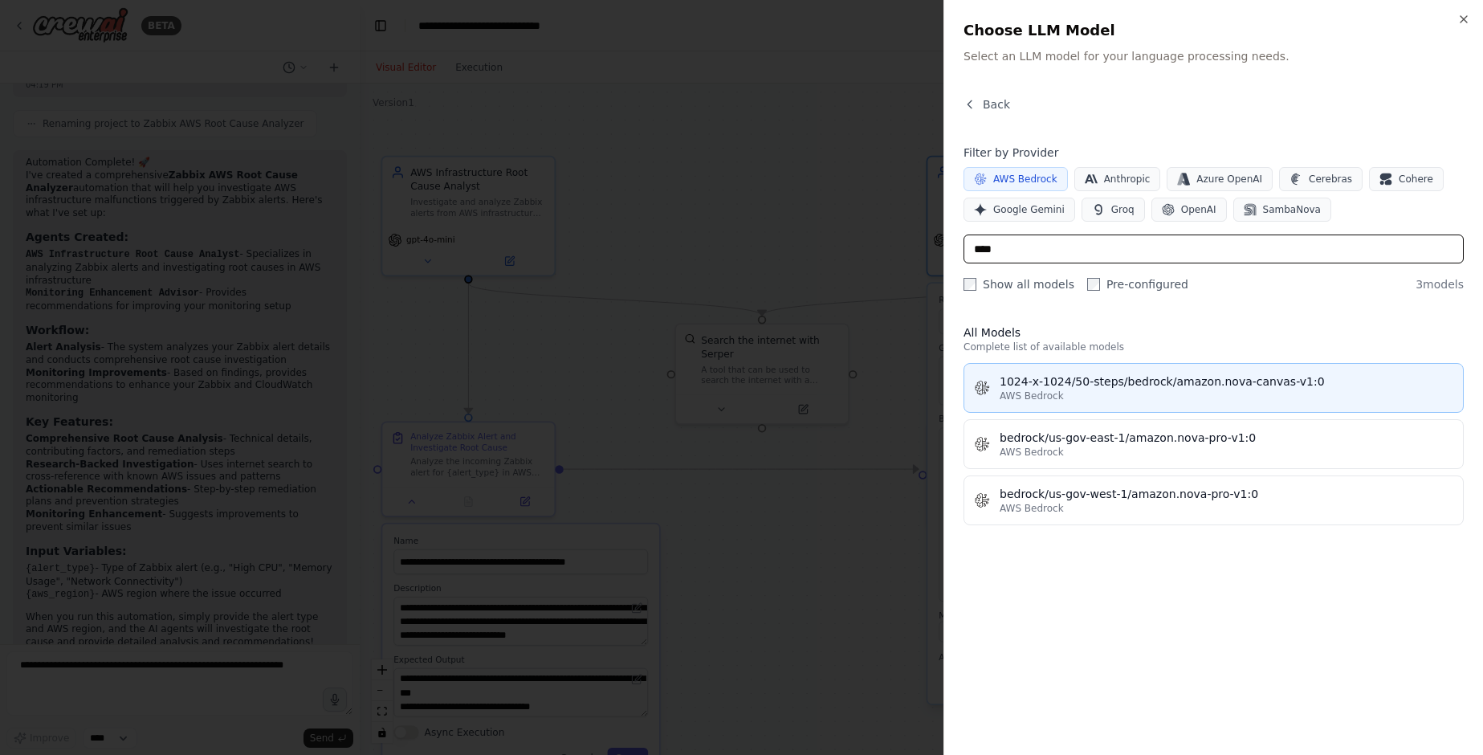
type input "****"
click at [1177, 391] on div "AWS Bedrock" at bounding box center [1227, 395] width 454 height 13
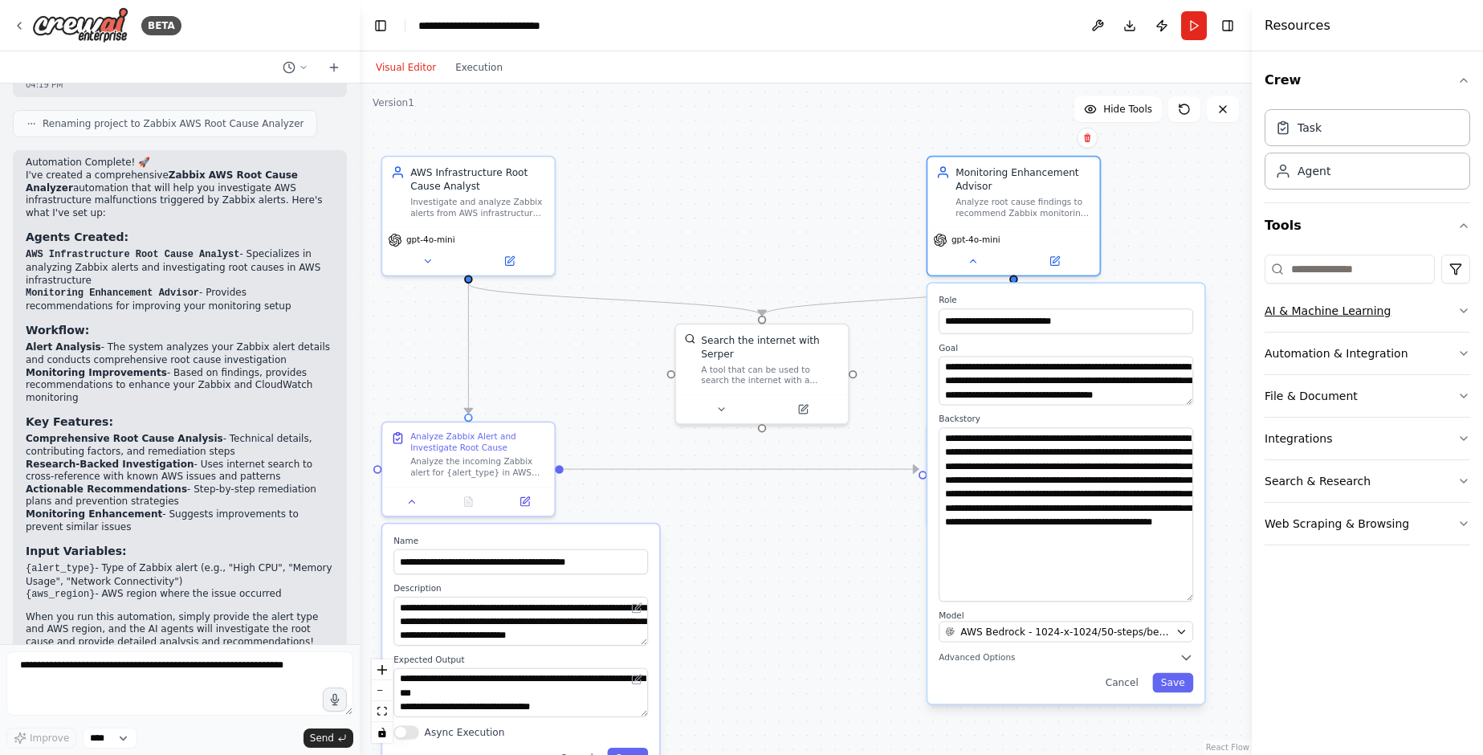
click at [1467, 308] on icon "button" at bounding box center [1464, 310] width 13 height 13
